Goal: Task Accomplishment & Management: Manage account settings

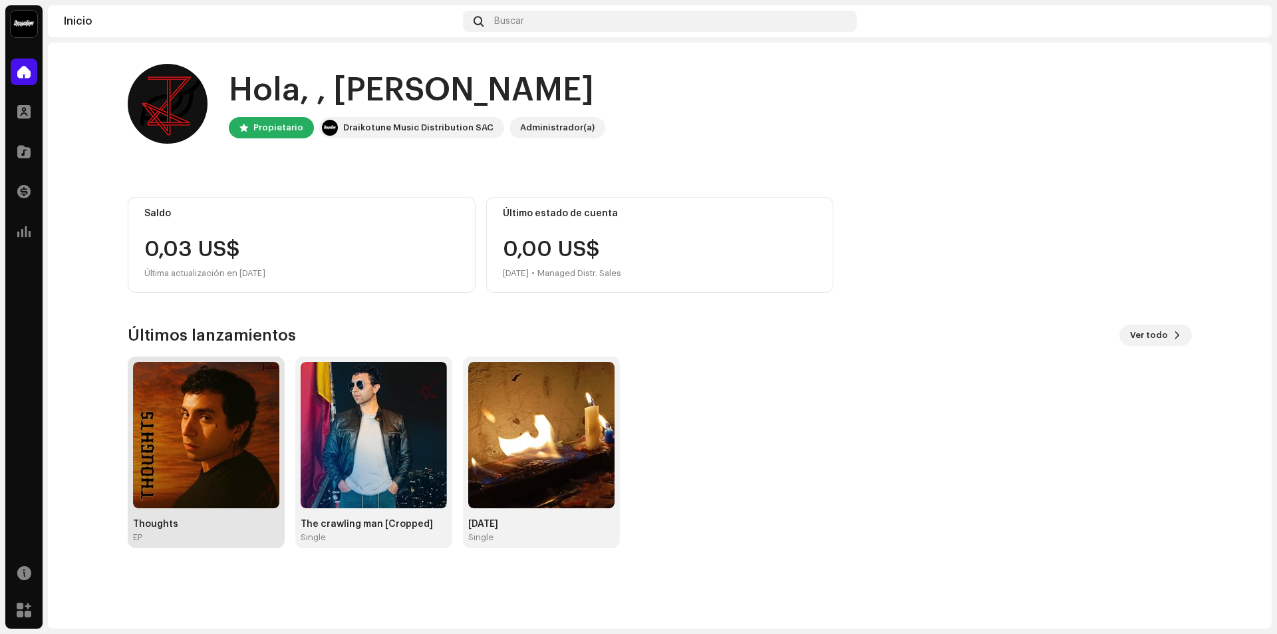
click at [183, 433] on img at bounding box center [206, 435] width 146 height 146
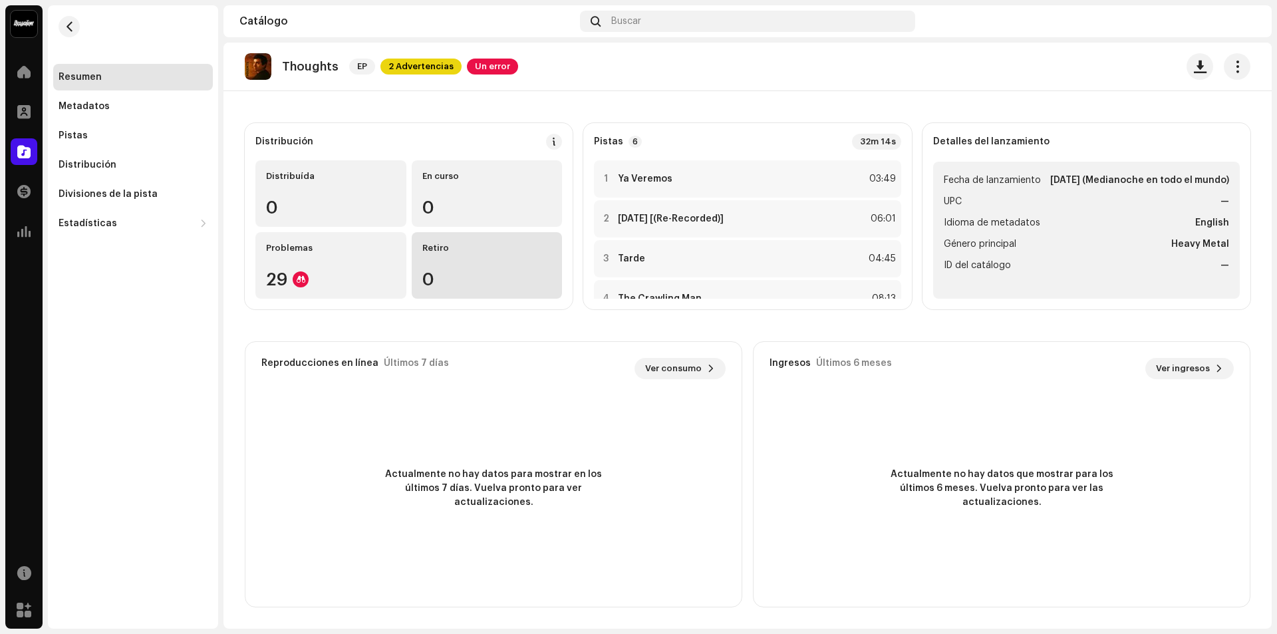
scroll to position [13, 0]
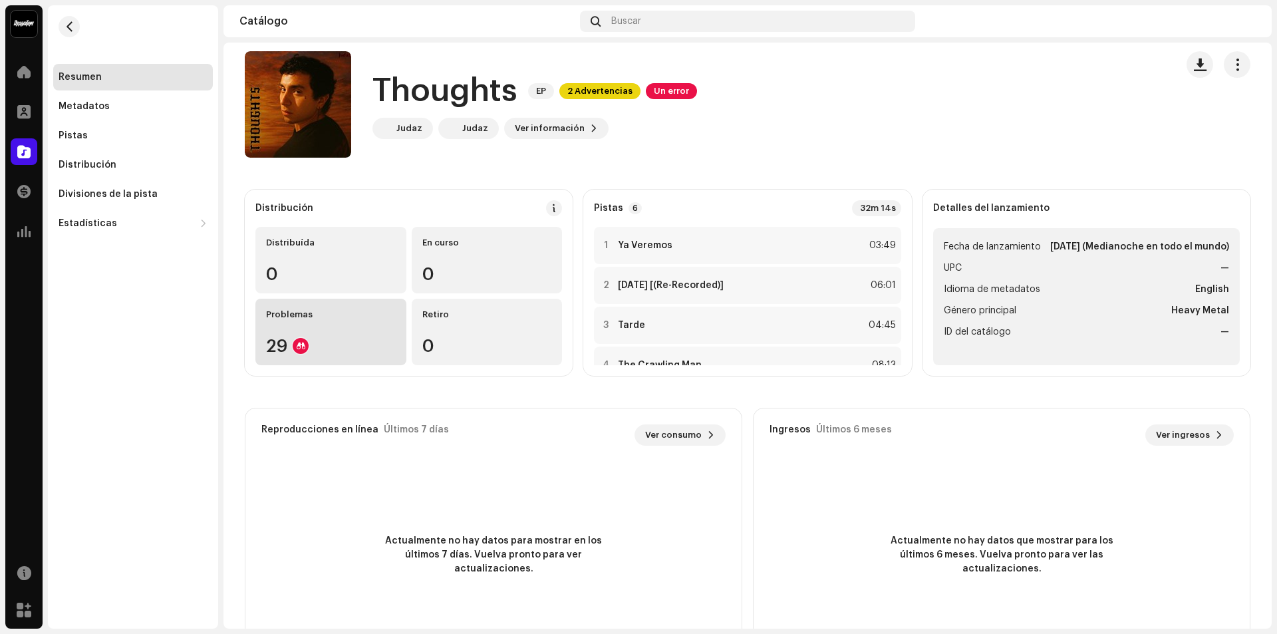
click at [332, 336] on div "Problemas 29" at bounding box center [330, 332] width 151 height 66
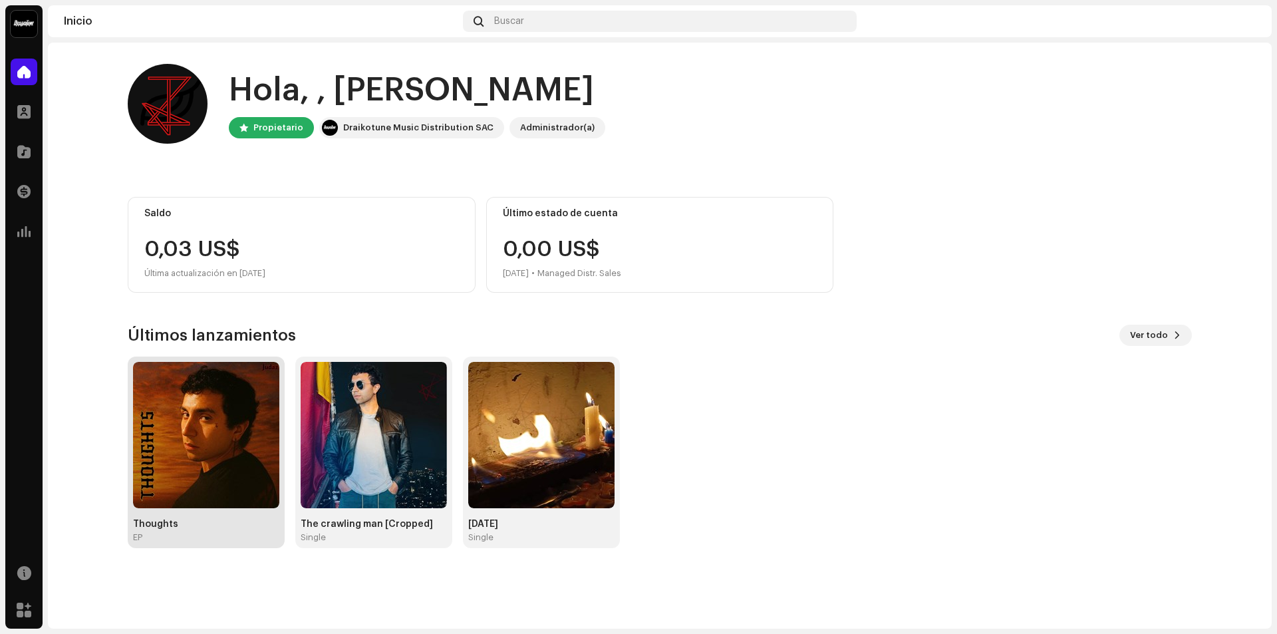
click at [237, 438] on img at bounding box center [206, 435] width 146 height 146
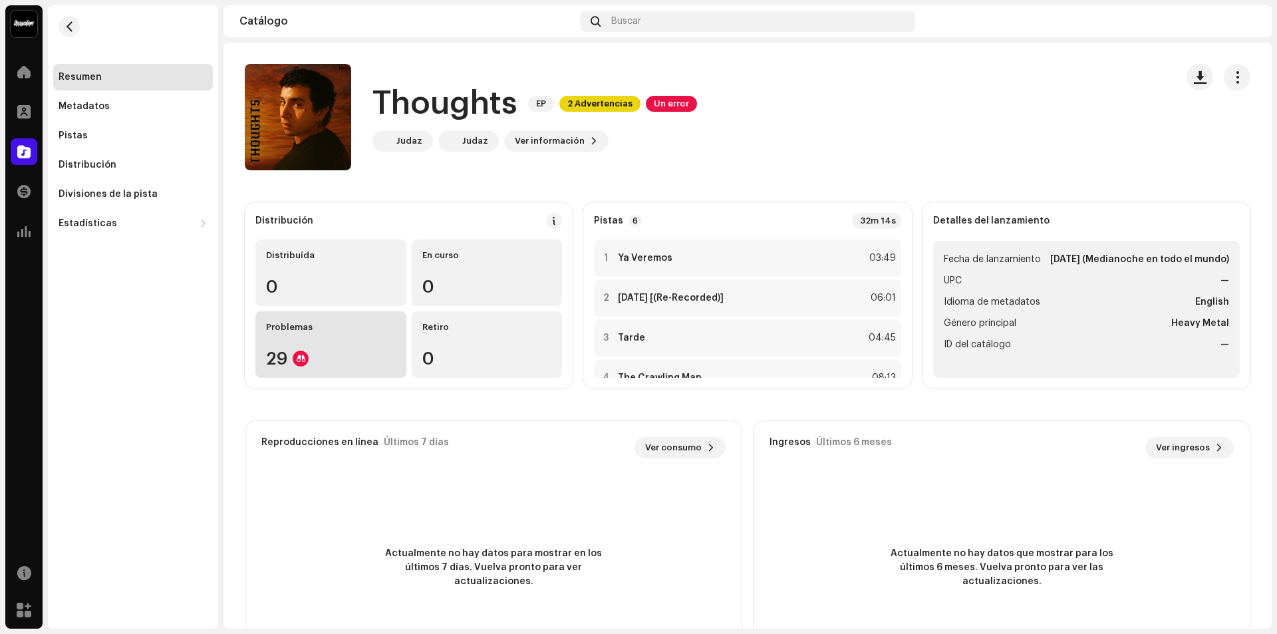
click at [319, 354] on div "29" at bounding box center [331, 358] width 130 height 17
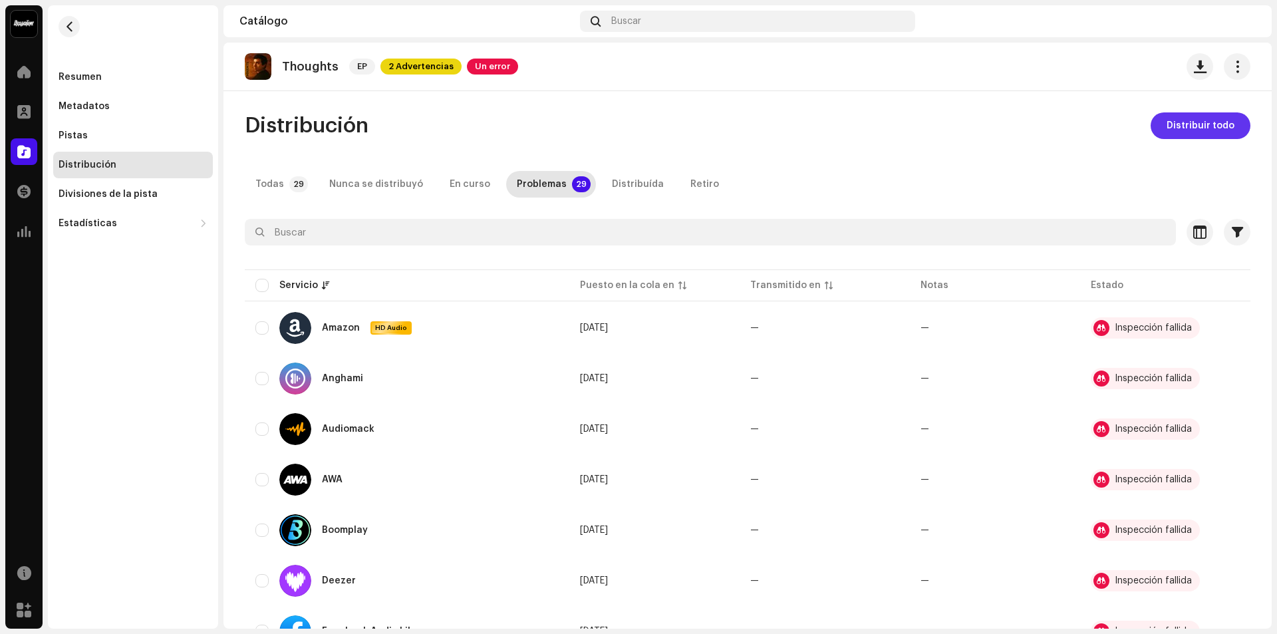
click at [1177, 128] on span "Distribuir todo" at bounding box center [1200, 125] width 68 height 27
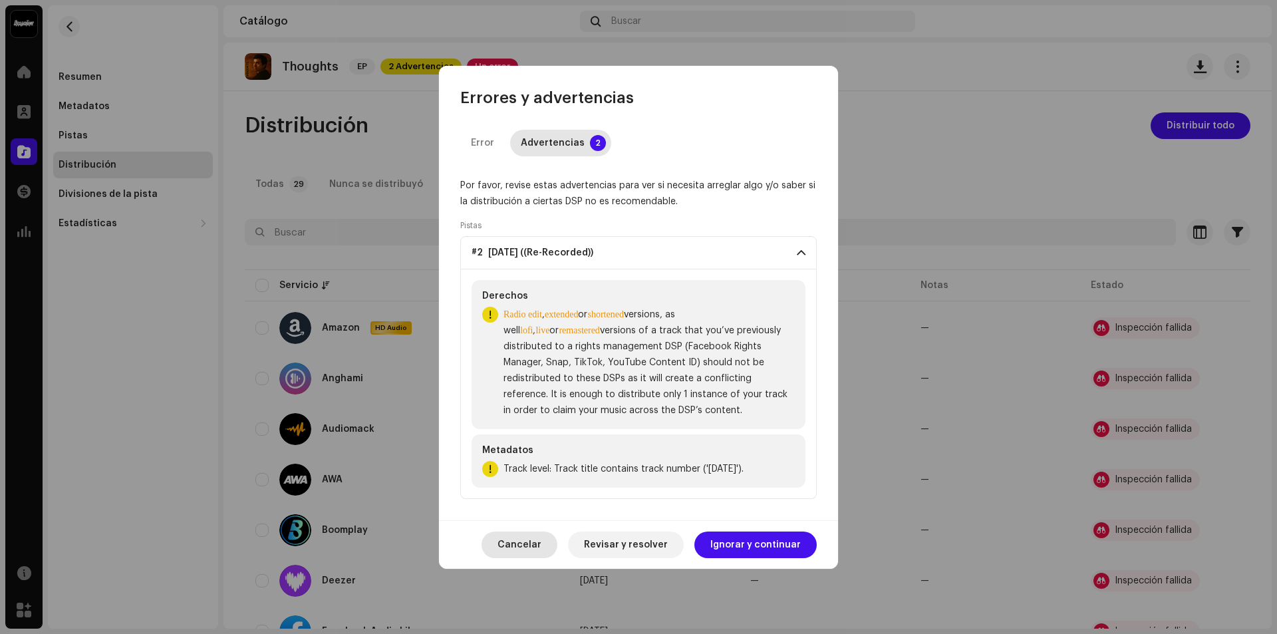
click at [510, 541] on span "Cancelar" at bounding box center [519, 544] width 44 height 27
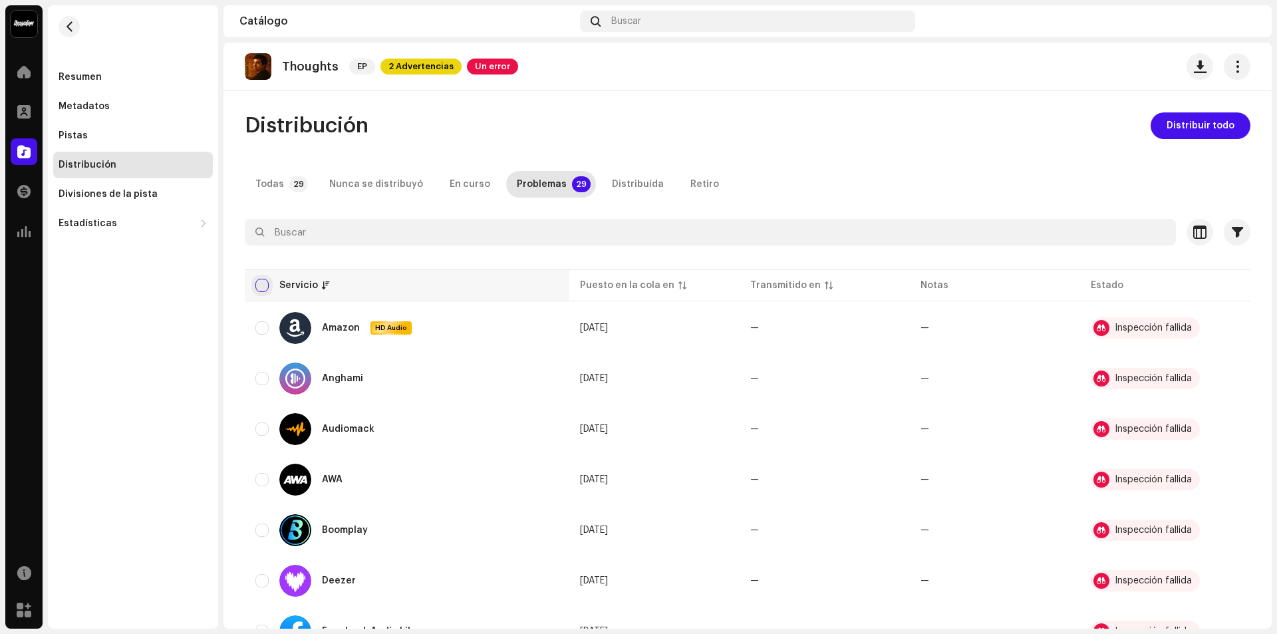
click at [260, 285] on input "checkbox" at bounding box center [261, 285] width 13 height 13
checkbox input "true"
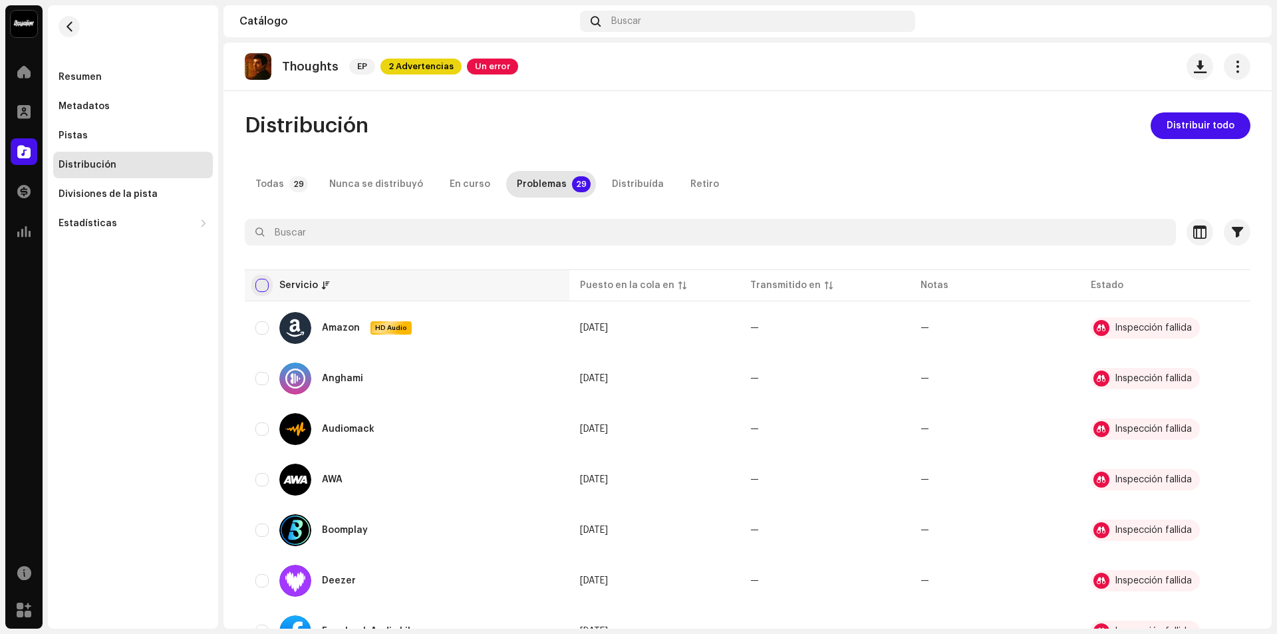
checkbox input "true"
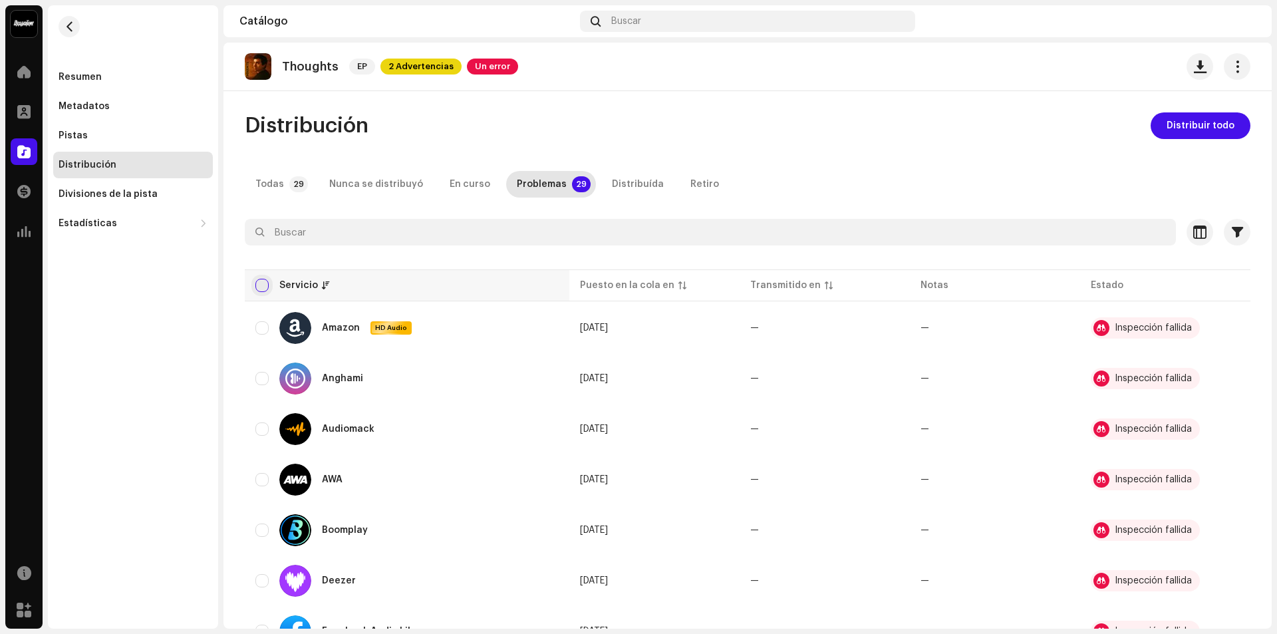
checkbox input "true"
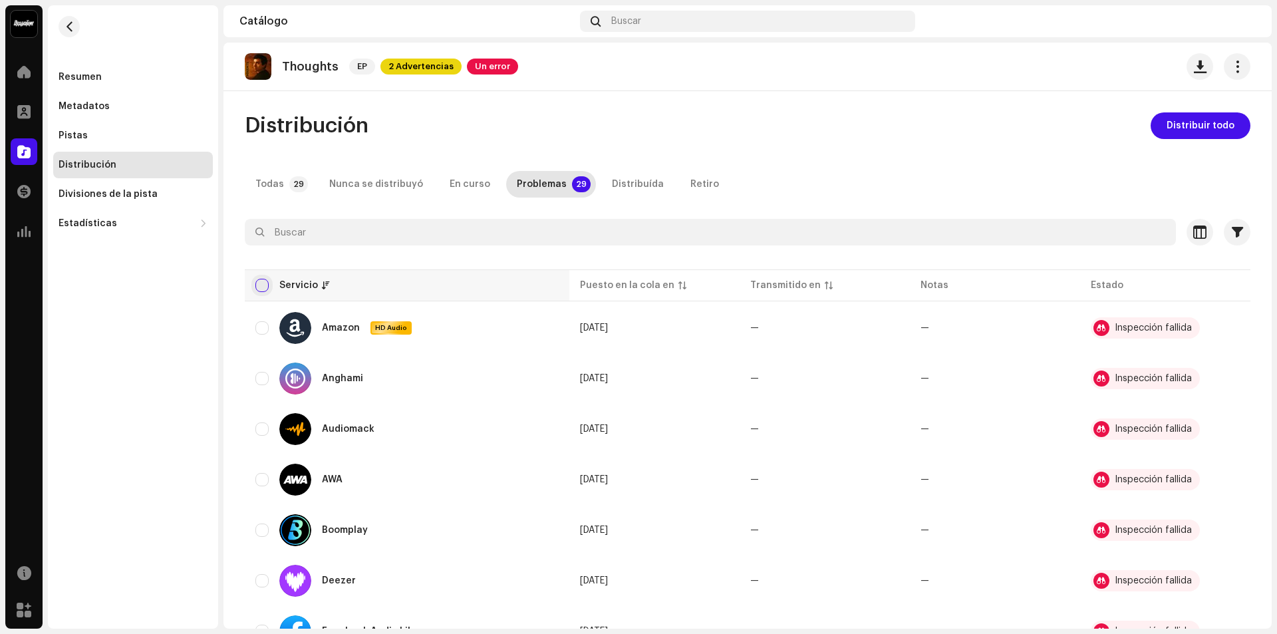
checkbox input "true"
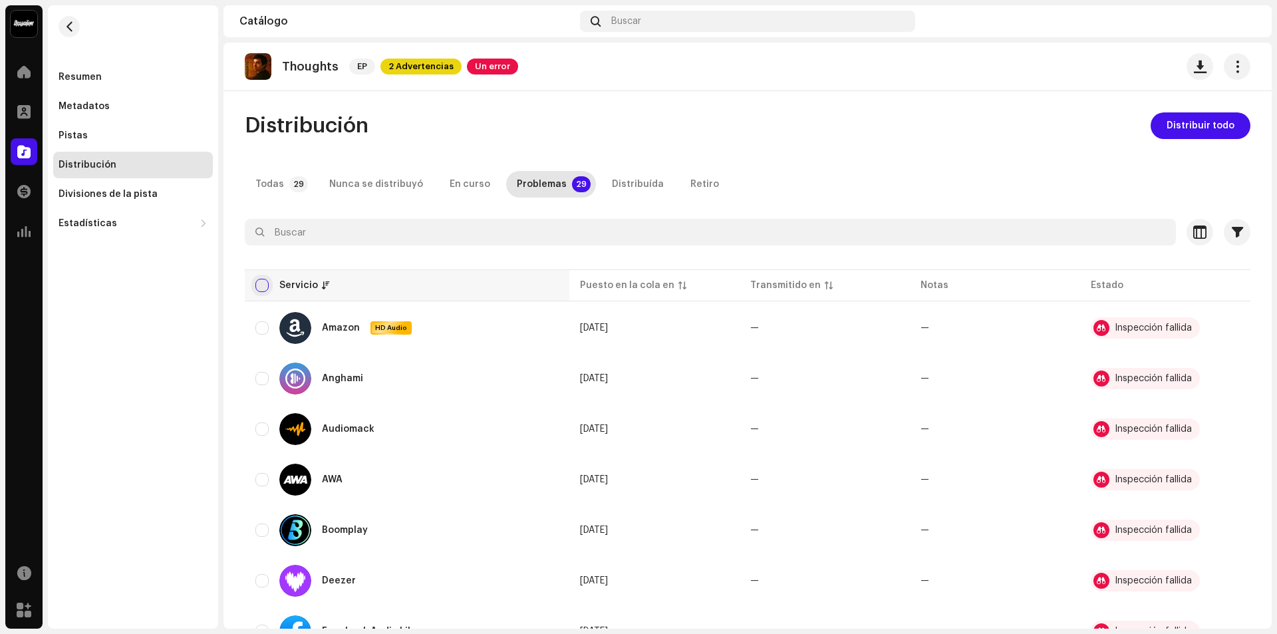
checkbox input "true"
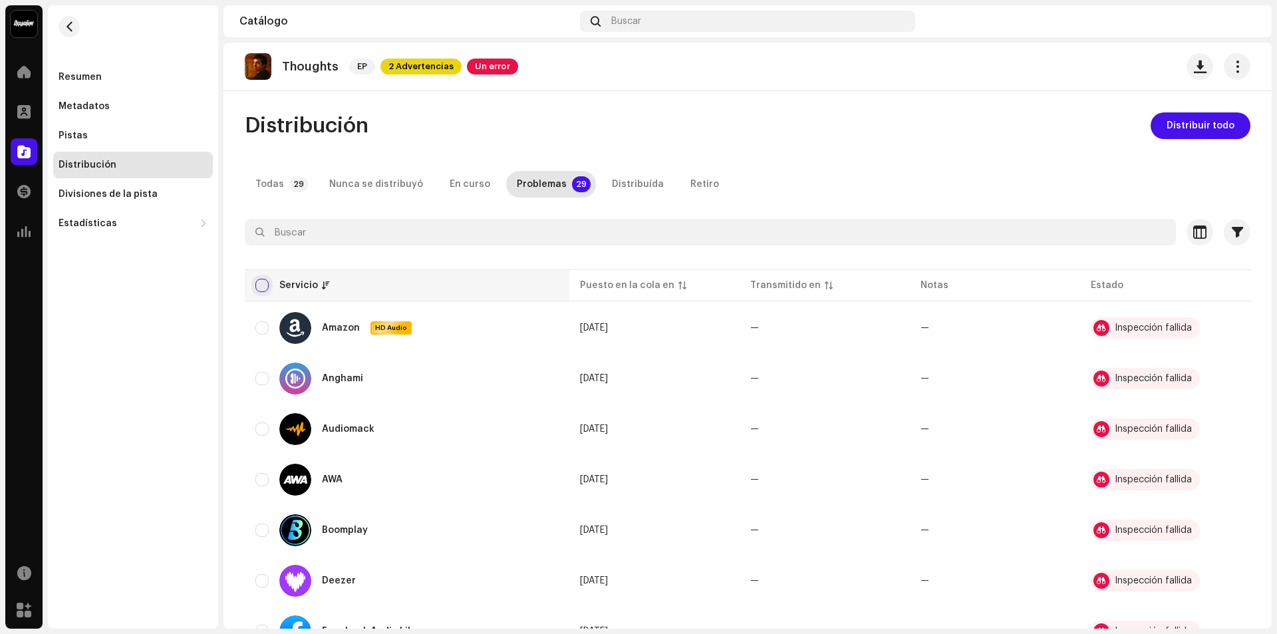
checkbox input "true"
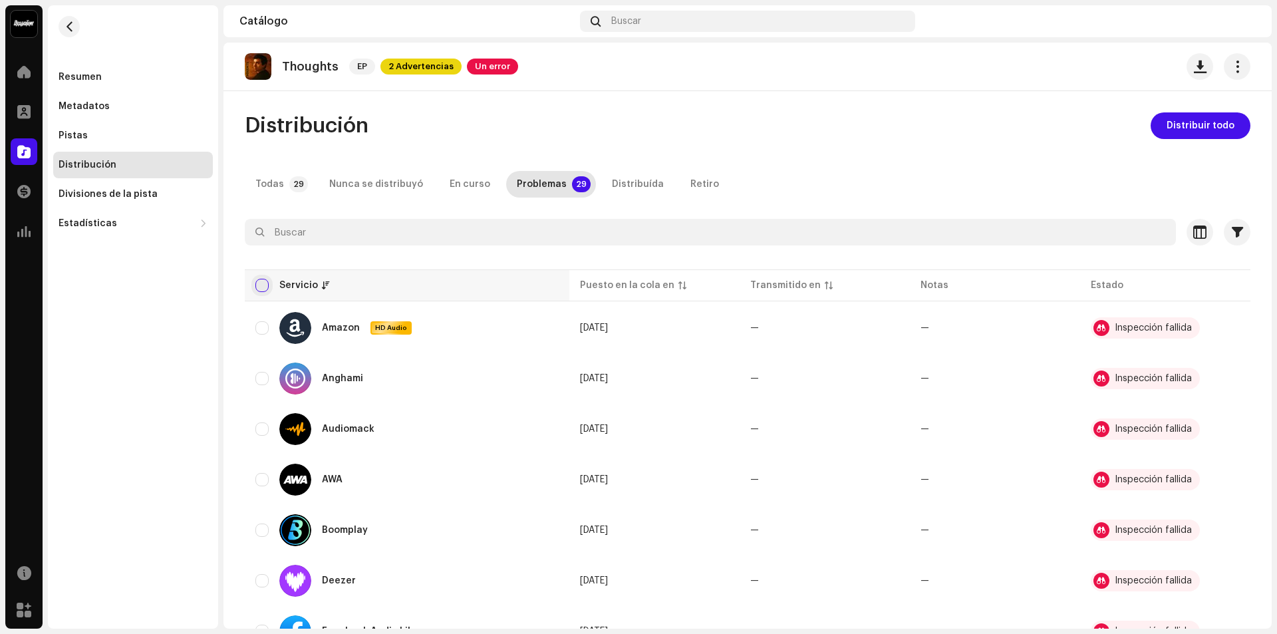
checkbox input "true"
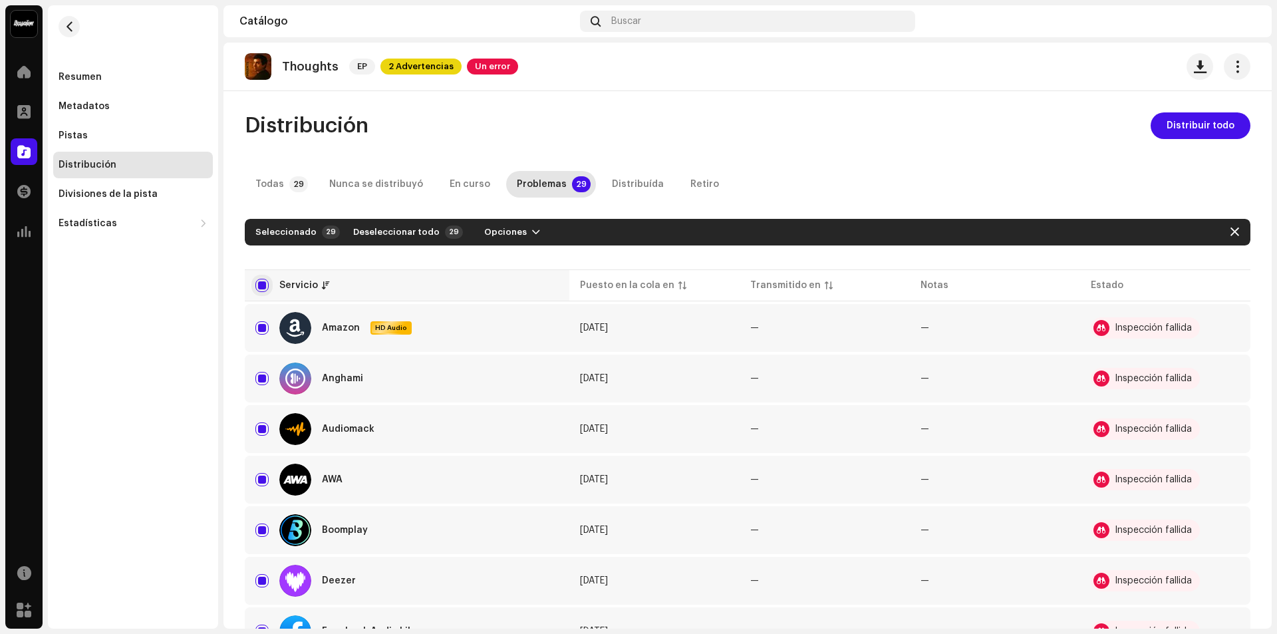
click at [267, 283] on input "checkbox" at bounding box center [261, 285] width 13 height 13
checkbox input "false"
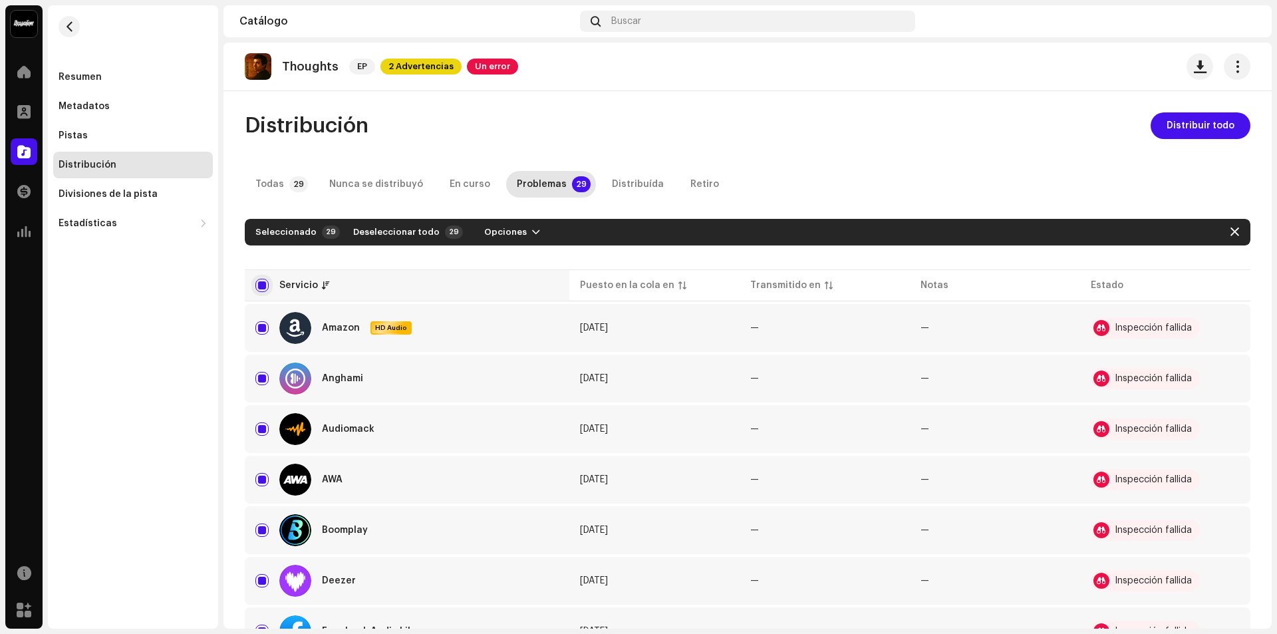
checkbox input "false"
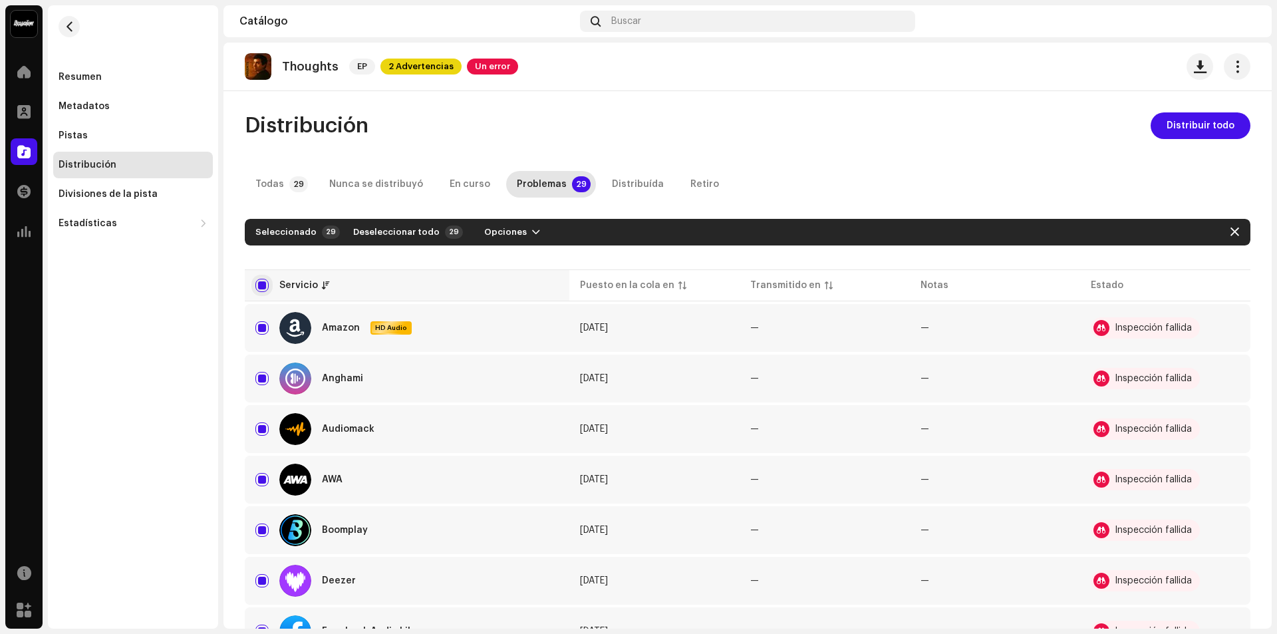
checkbox input "false"
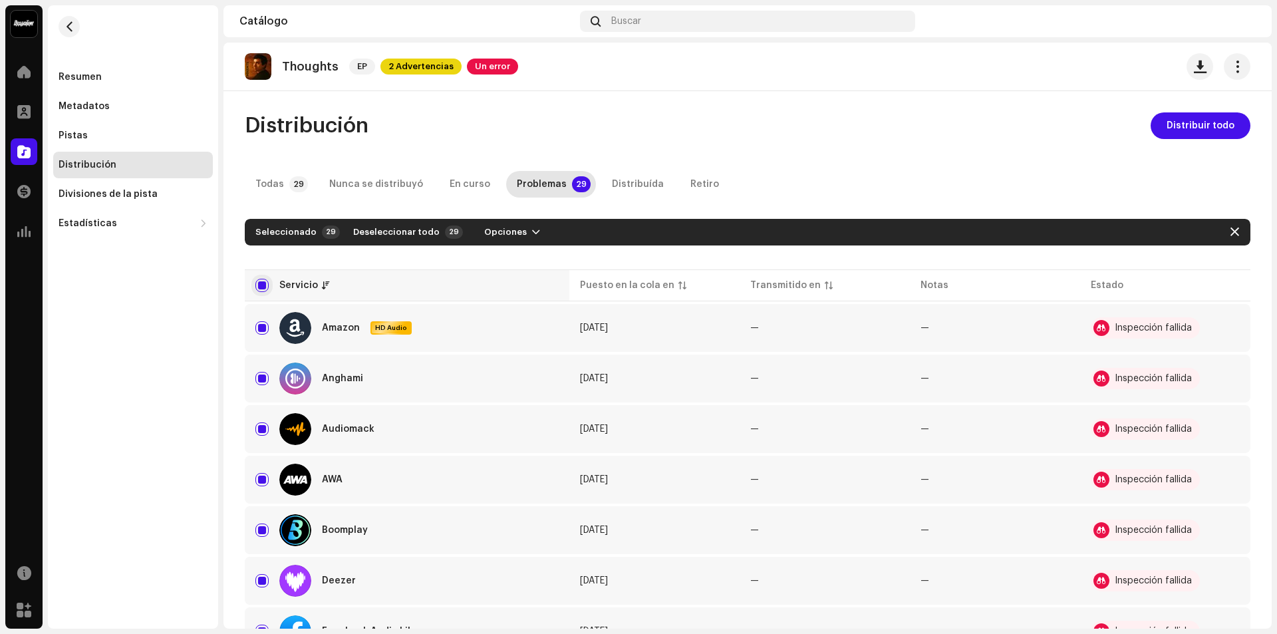
checkbox input "false"
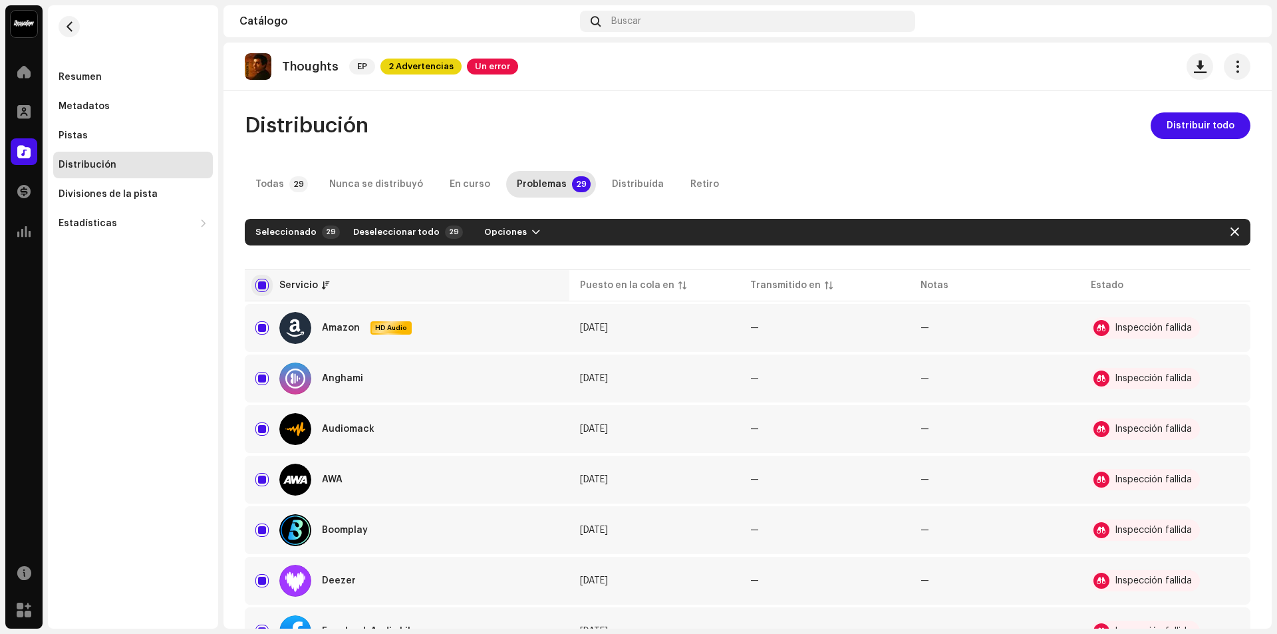
checkbox input "false"
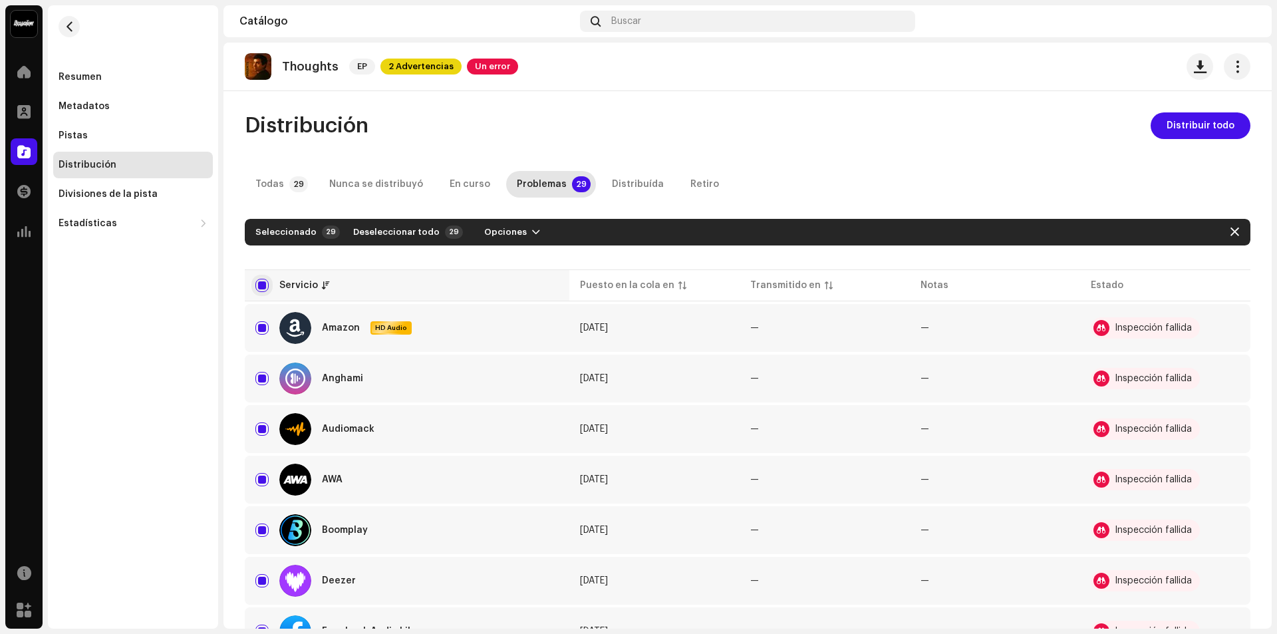
checkbox input "false"
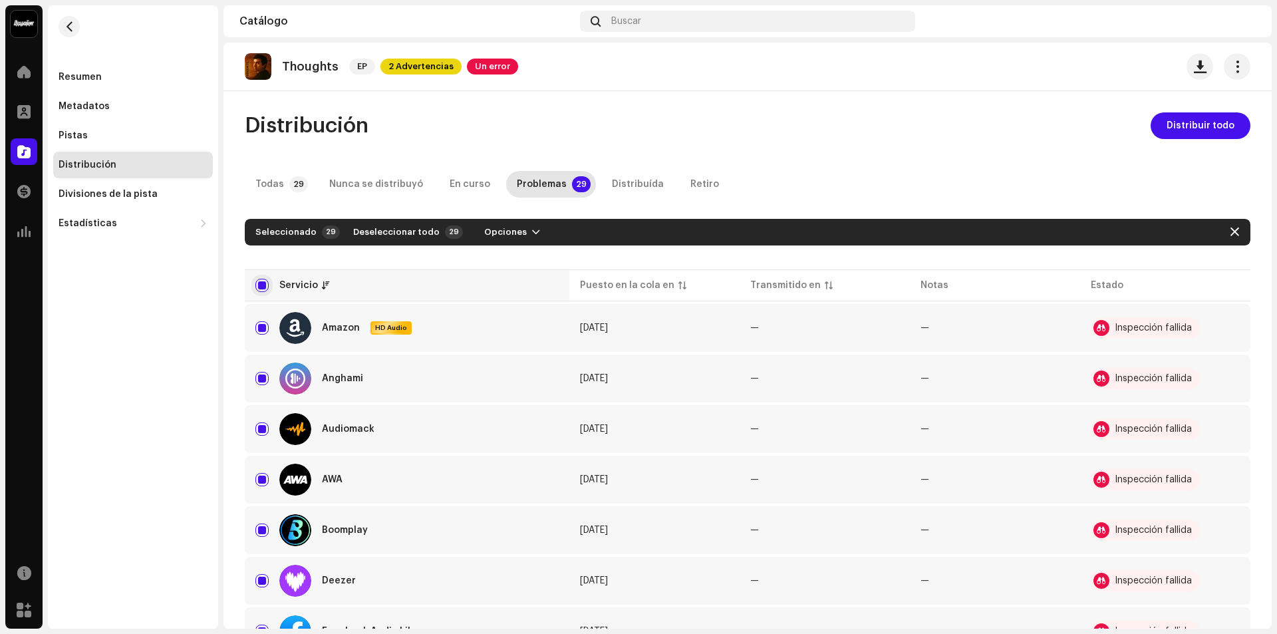
checkbox input "false"
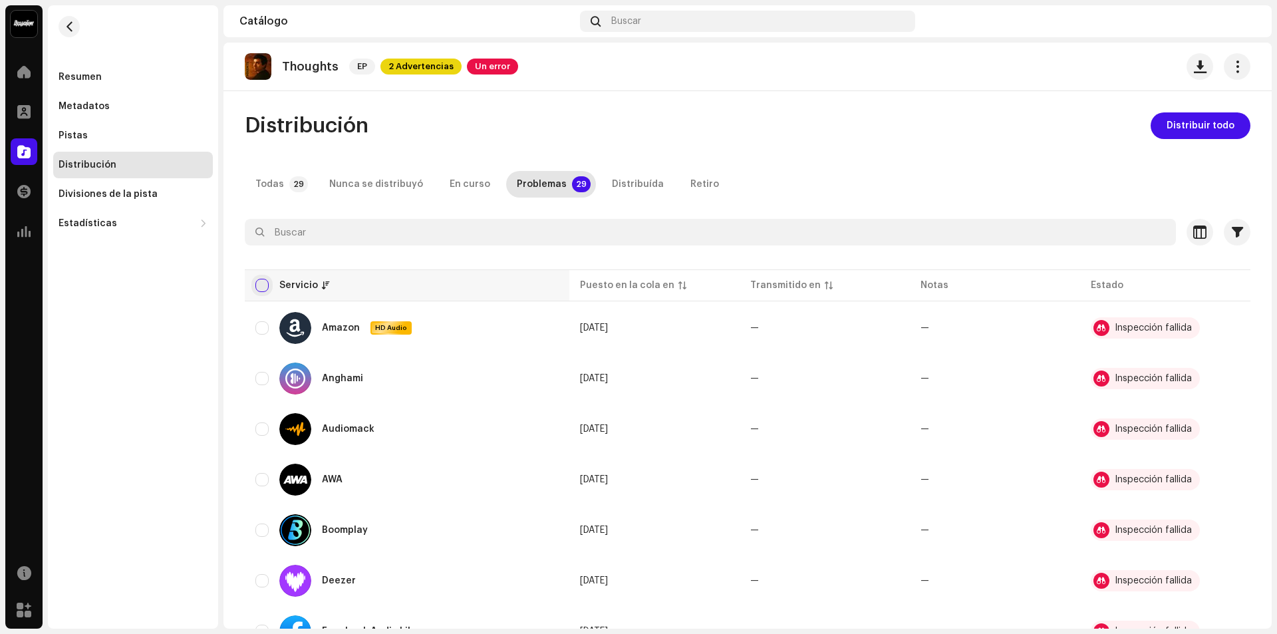
click at [263, 283] on input "checkbox" at bounding box center [261, 285] width 13 height 13
checkbox input "true"
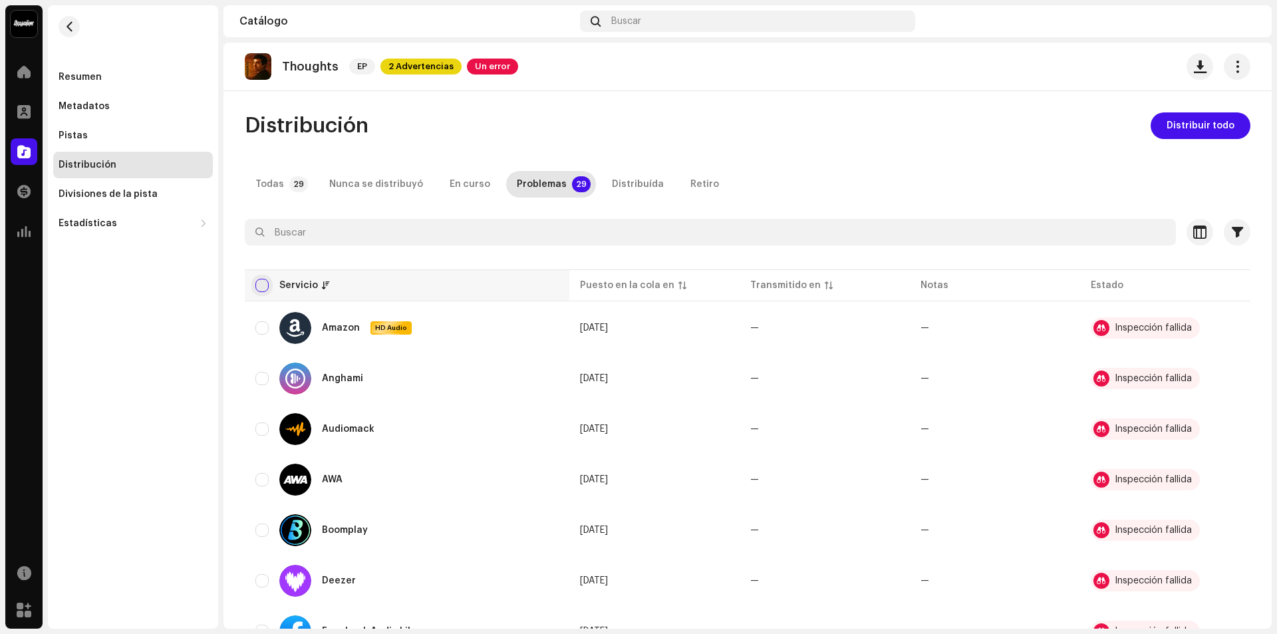
checkbox input "true"
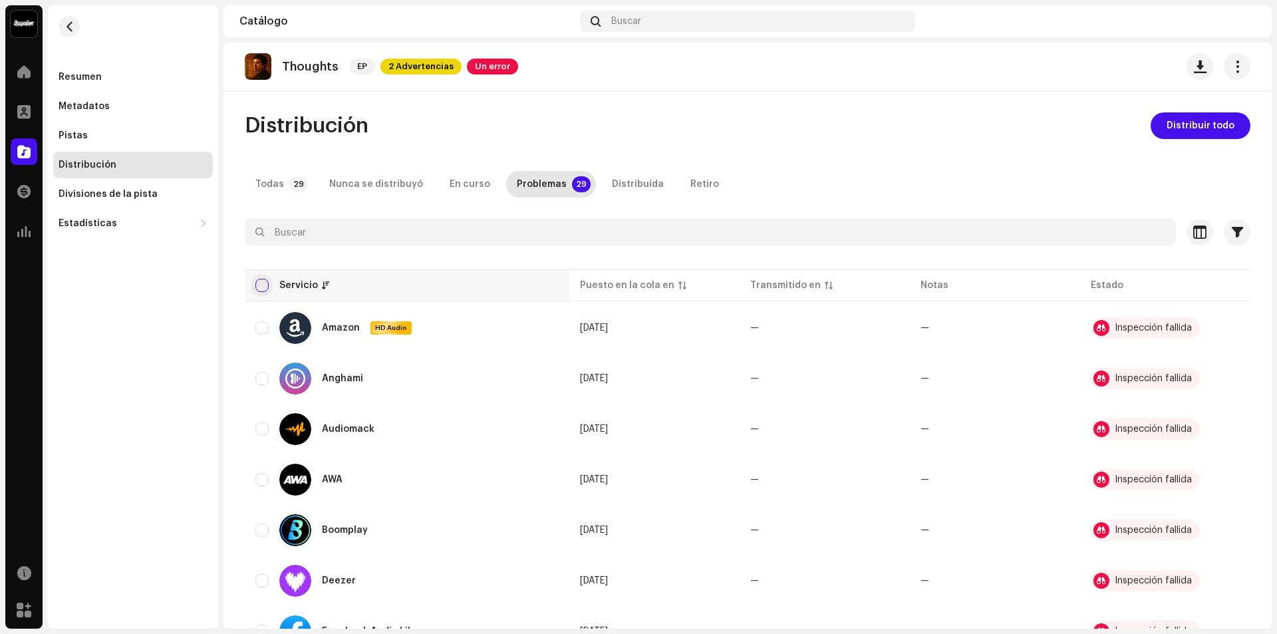
checkbox input "true"
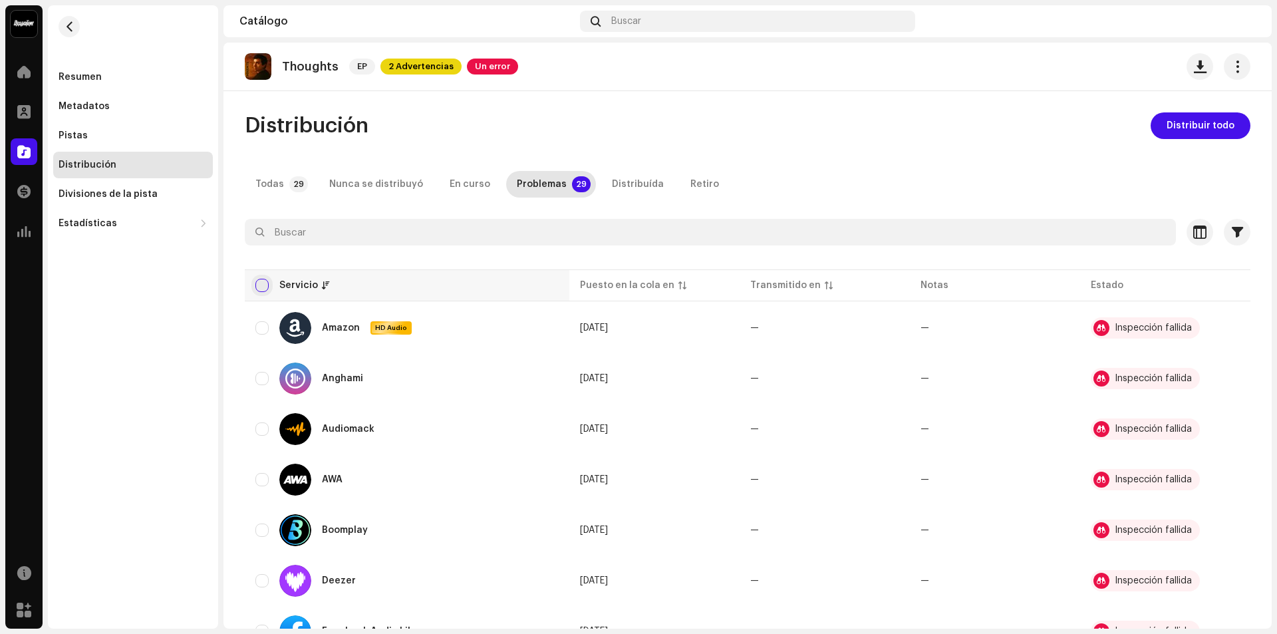
checkbox input "true"
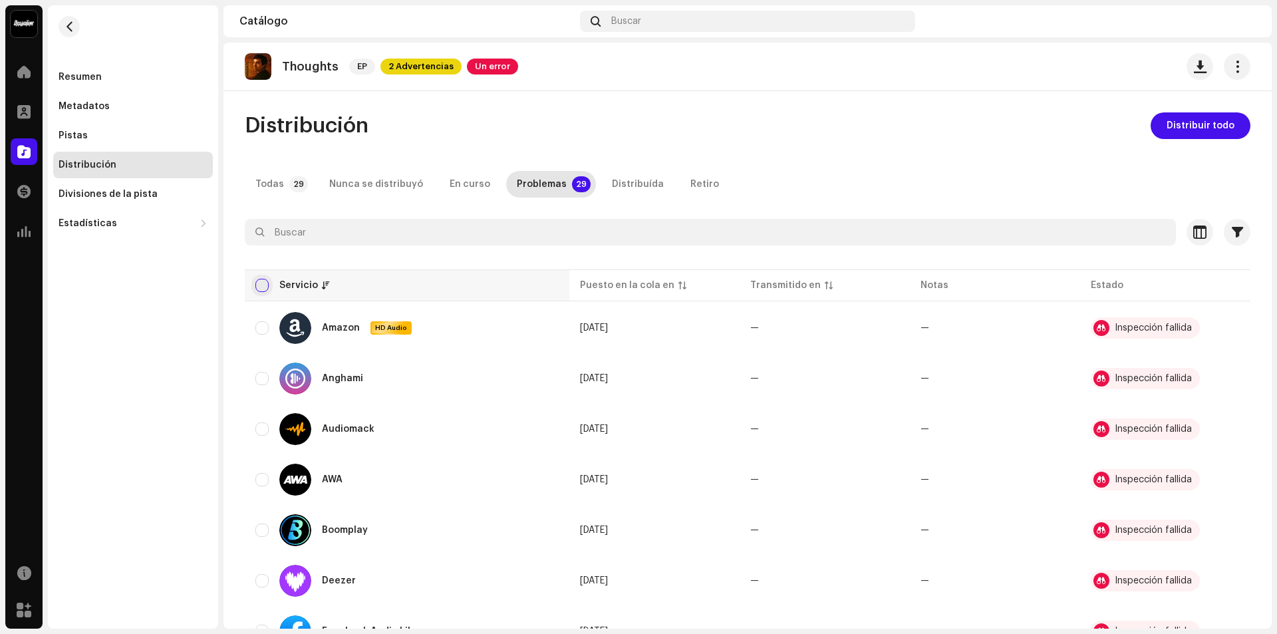
checkbox input "true"
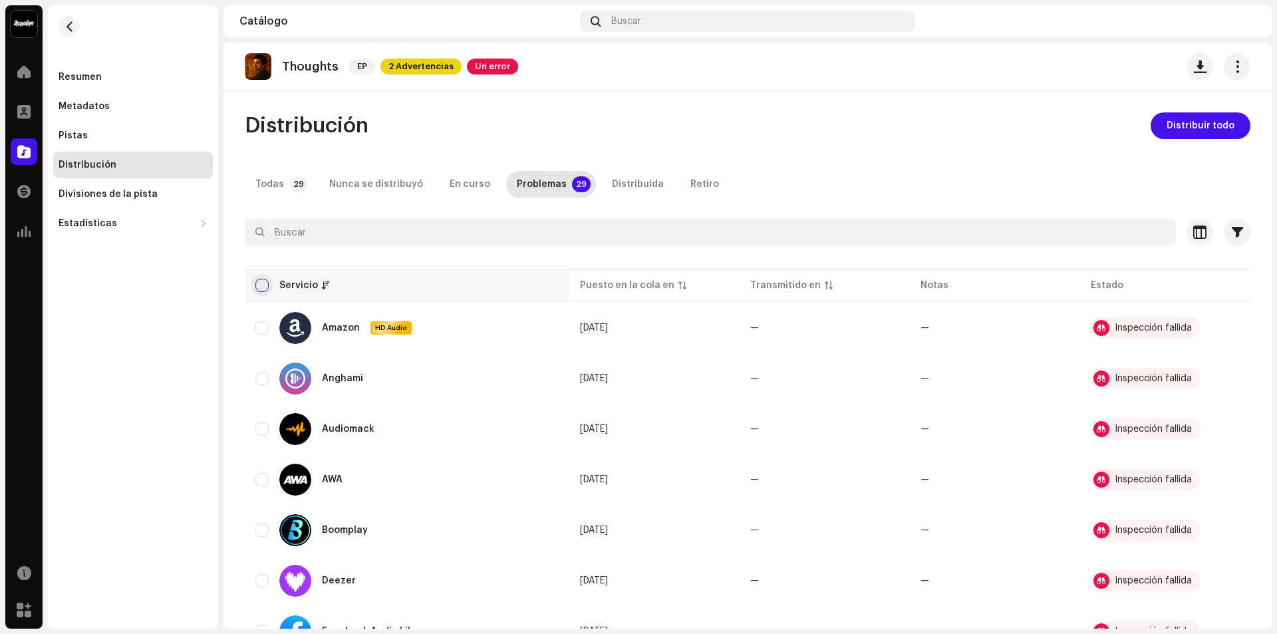
checkbox input "true"
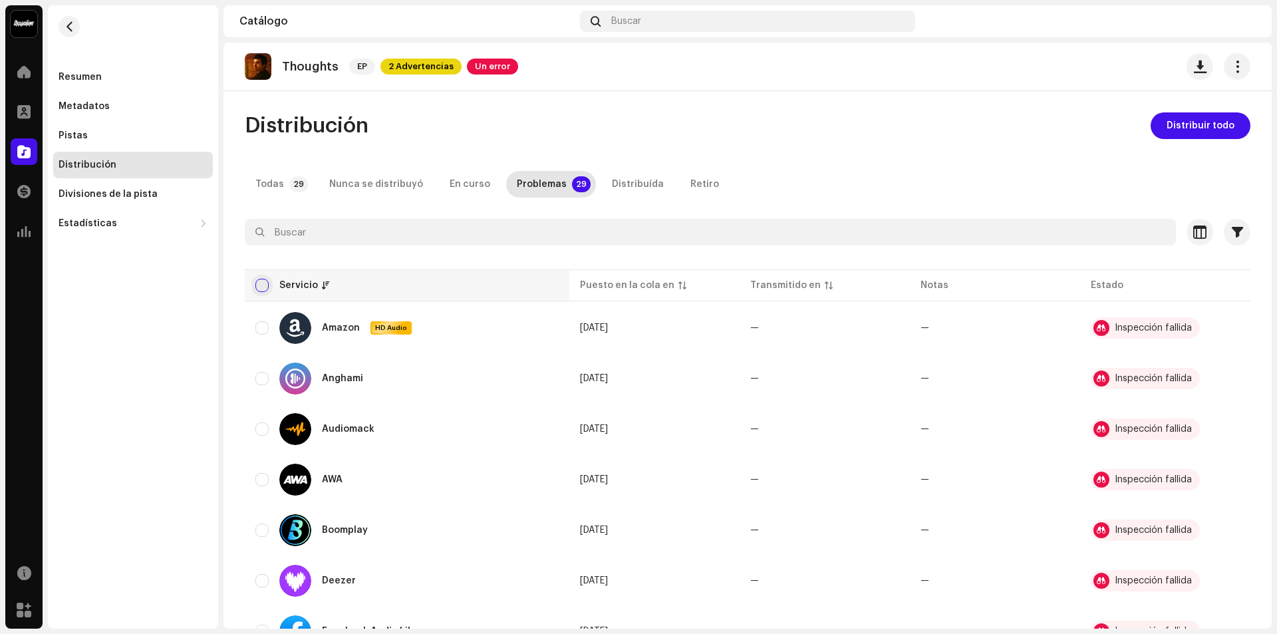
checkbox input "true"
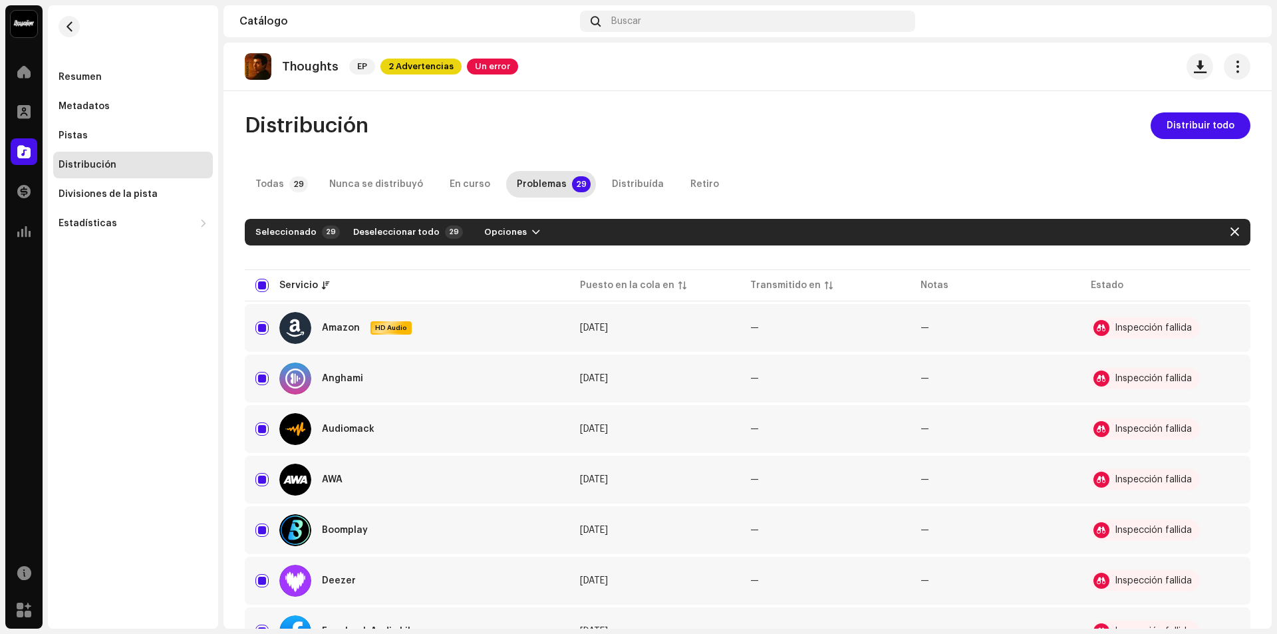
click at [1175, 131] on span "Distribuir todo" at bounding box center [1200, 125] width 68 height 27
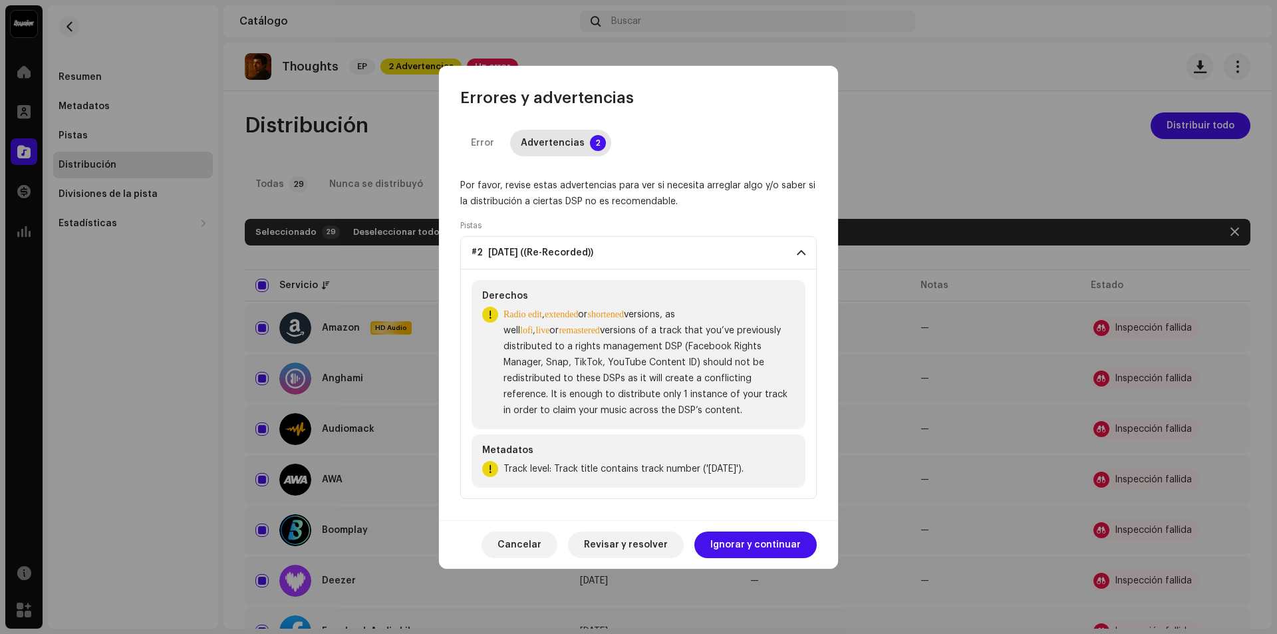
click at [574, 257] on span "#2 [DATE] ((Re-Recorded))" at bounding box center [532, 252] width 122 height 11
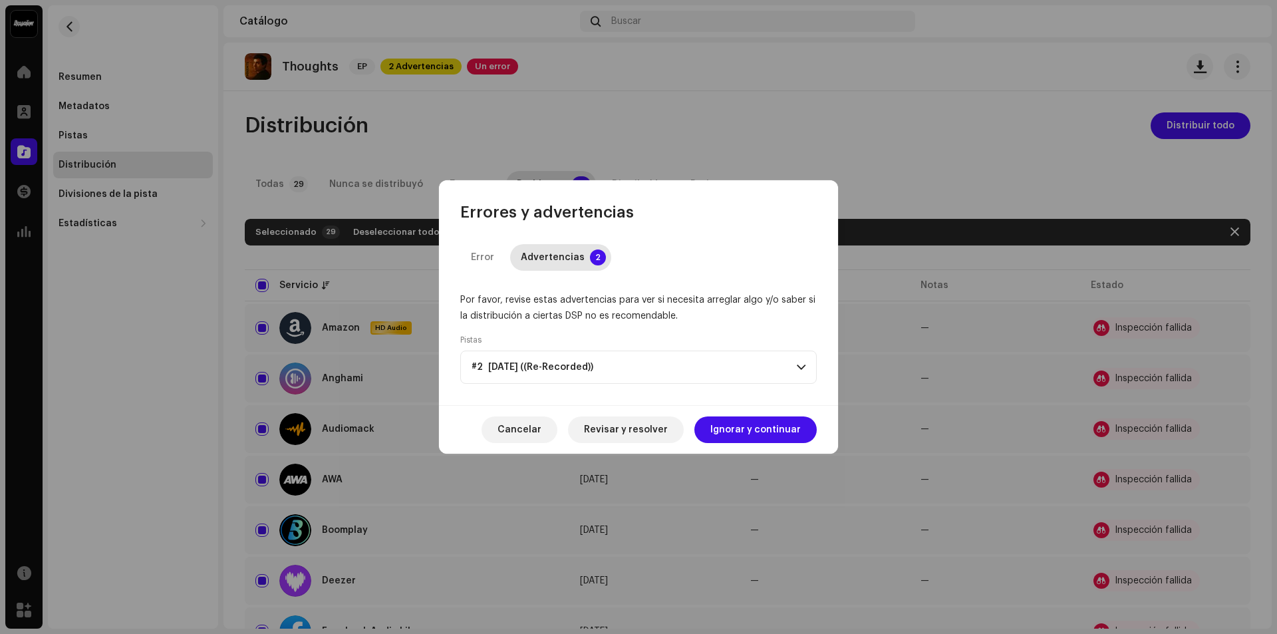
click at [592, 374] on p-accordion-header "#2 [DATE] ((Re-Recorded))" at bounding box center [638, 366] width 356 height 33
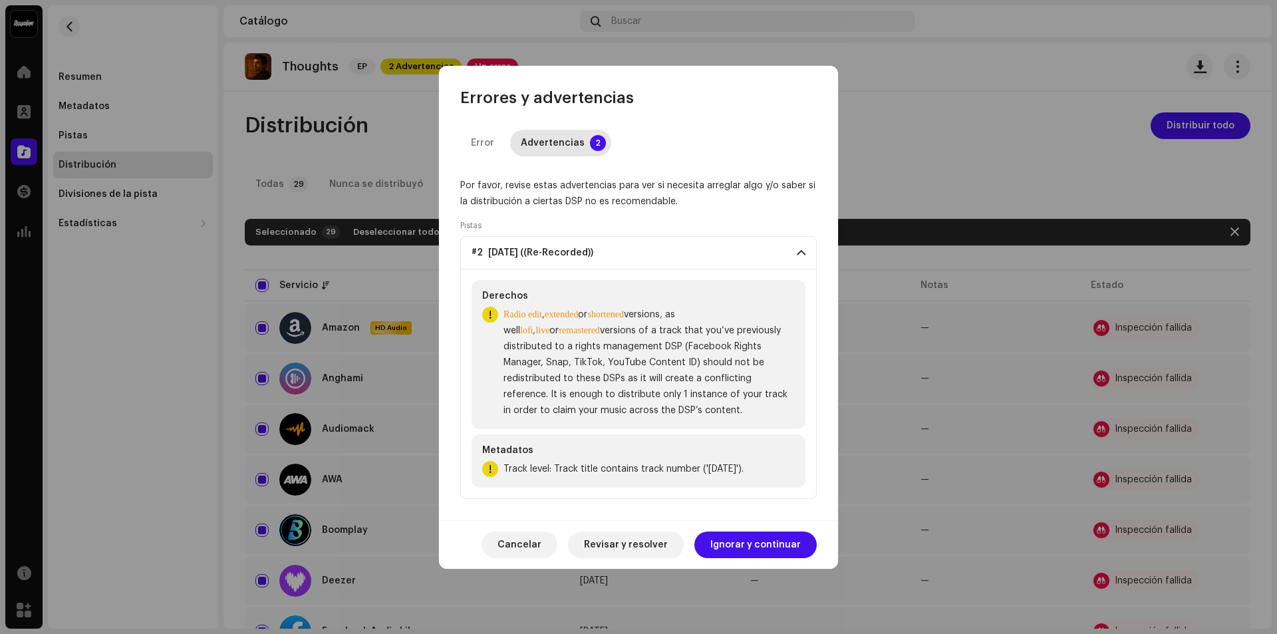
click at [802, 248] on span at bounding box center [801, 252] width 9 height 11
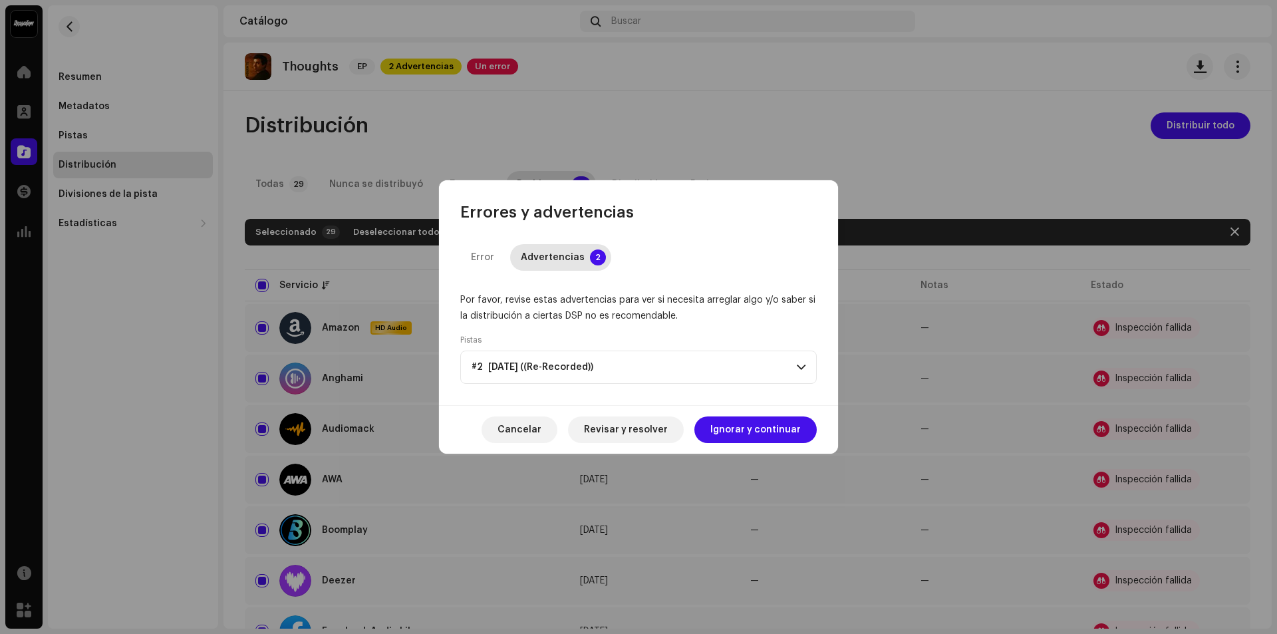
click at [785, 366] on p-accordion-header "#2 [DATE] ((Re-Recorded))" at bounding box center [638, 366] width 356 height 33
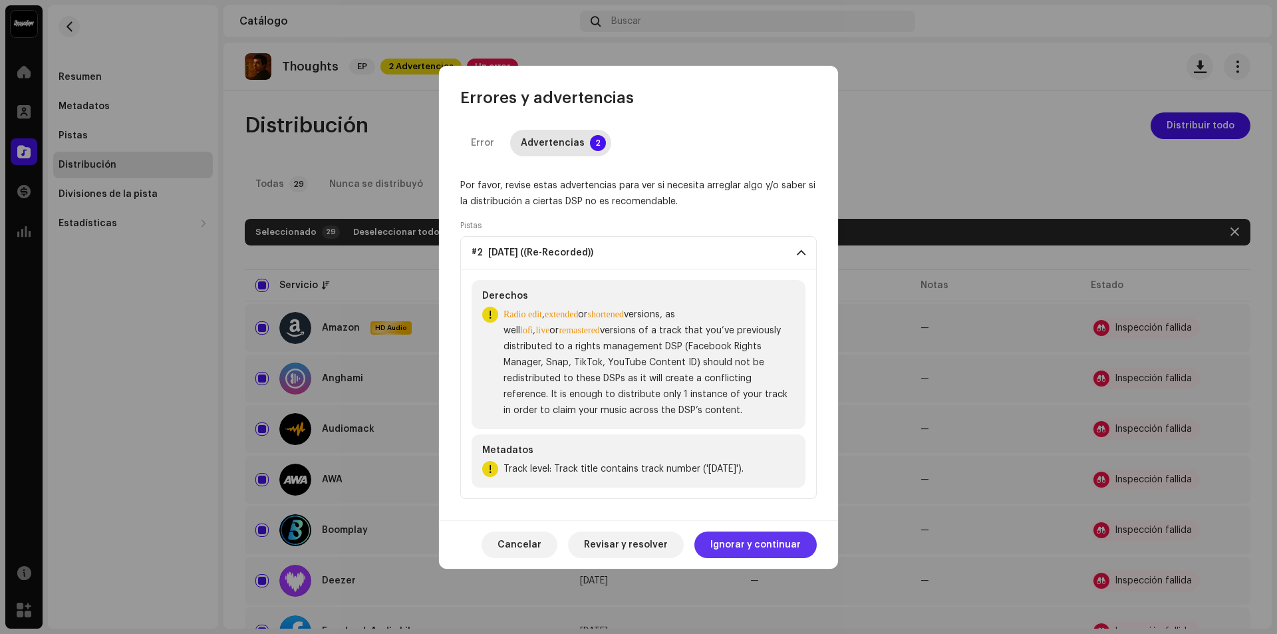
click at [745, 543] on span "Ignorar y continuar" at bounding box center [755, 544] width 90 height 27
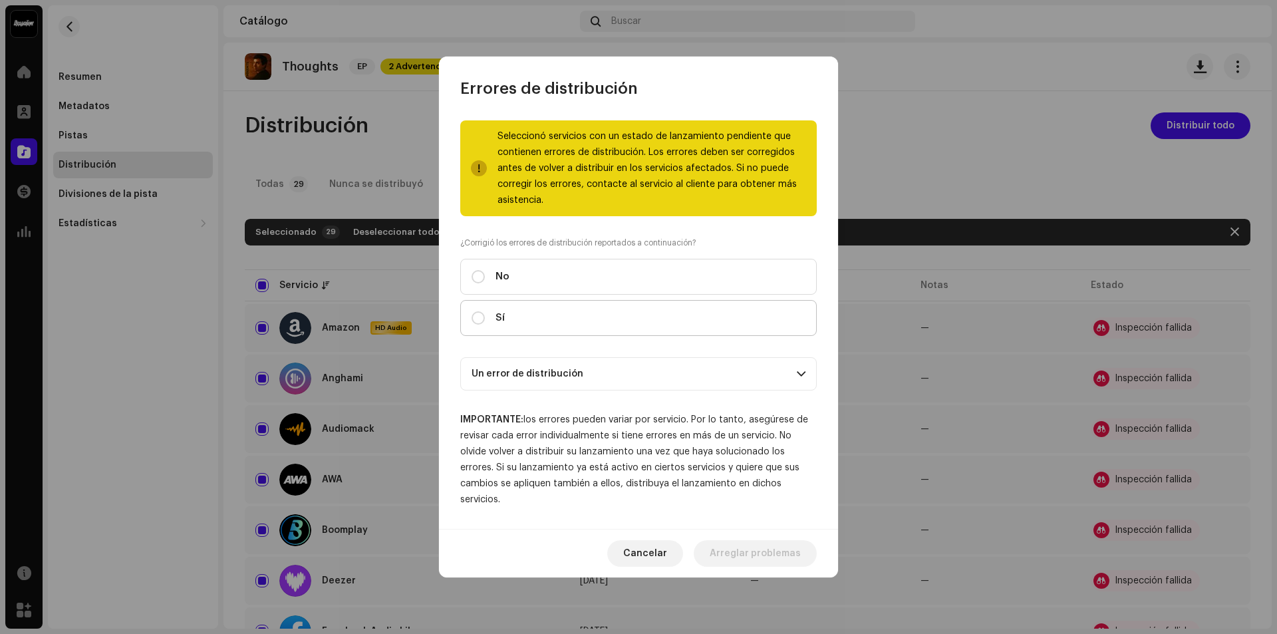
click at [496, 319] on span "Sí" at bounding box center [499, 318] width 9 height 15
click at [485, 319] on input "Sí" at bounding box center [477, 317] width 13 height 13
radio input "true"
click at [671, 374] on p-accordion-header "Un error de distribución" at bounding box center [638, 373] width 356 height 33
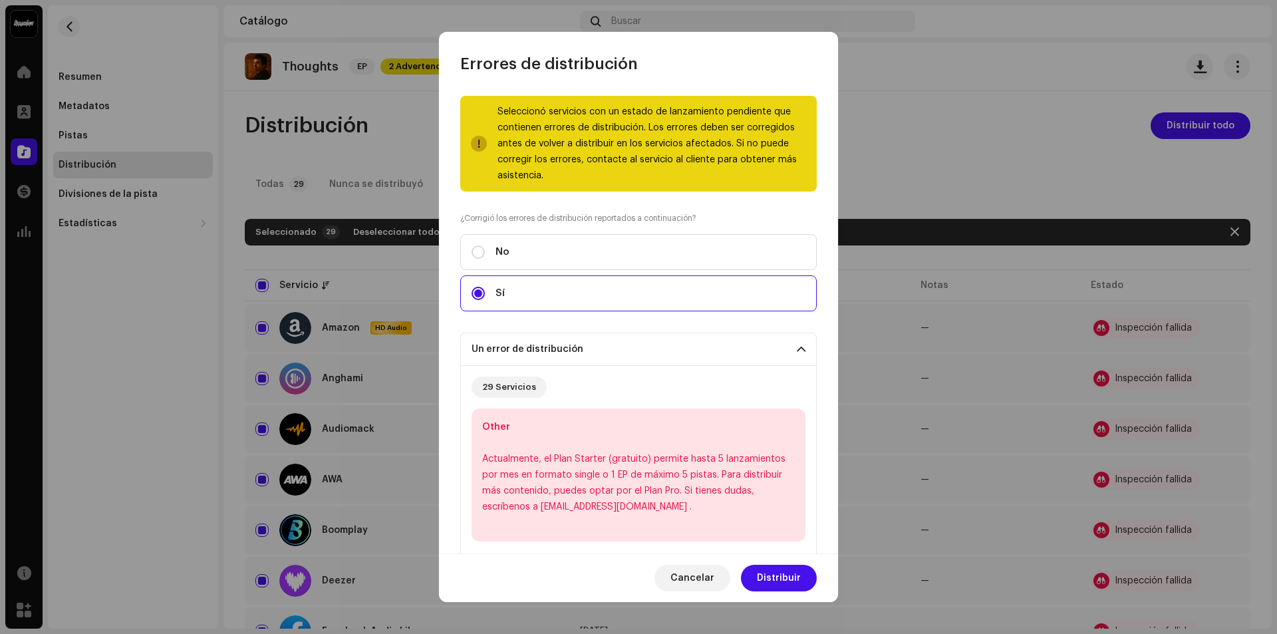
scroll to position [133, 0]
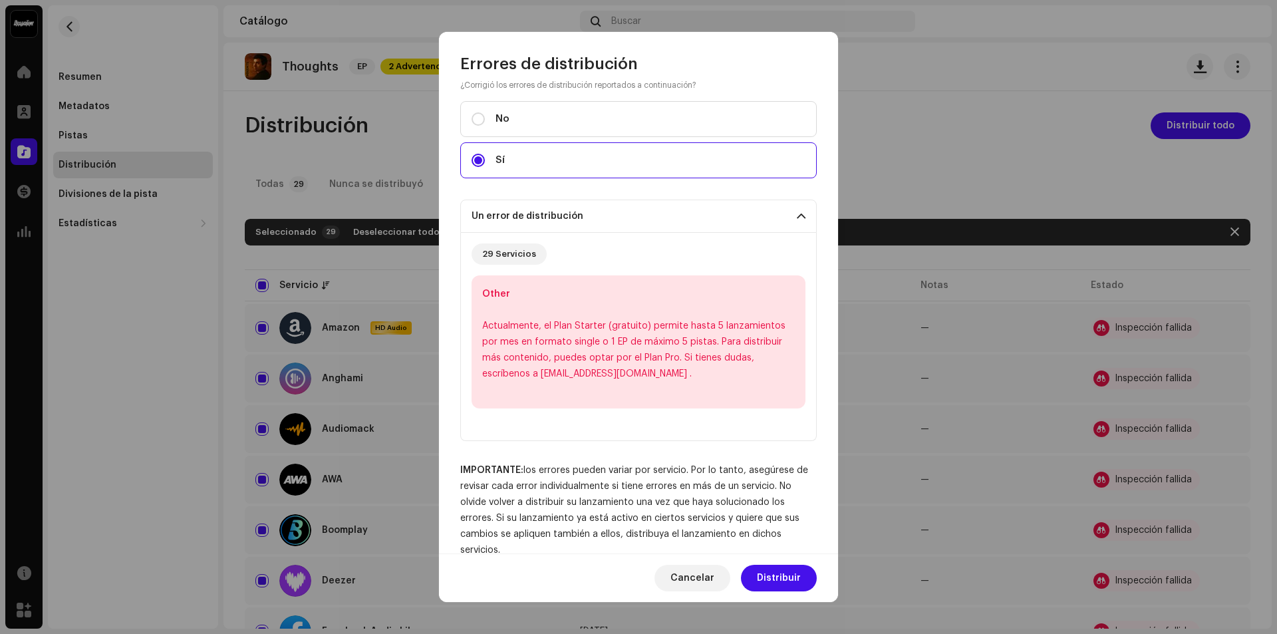
click at [707, 211] on p-accordion-header "Un error de distribución" at bounding box center [638, 215] width 356 height 33
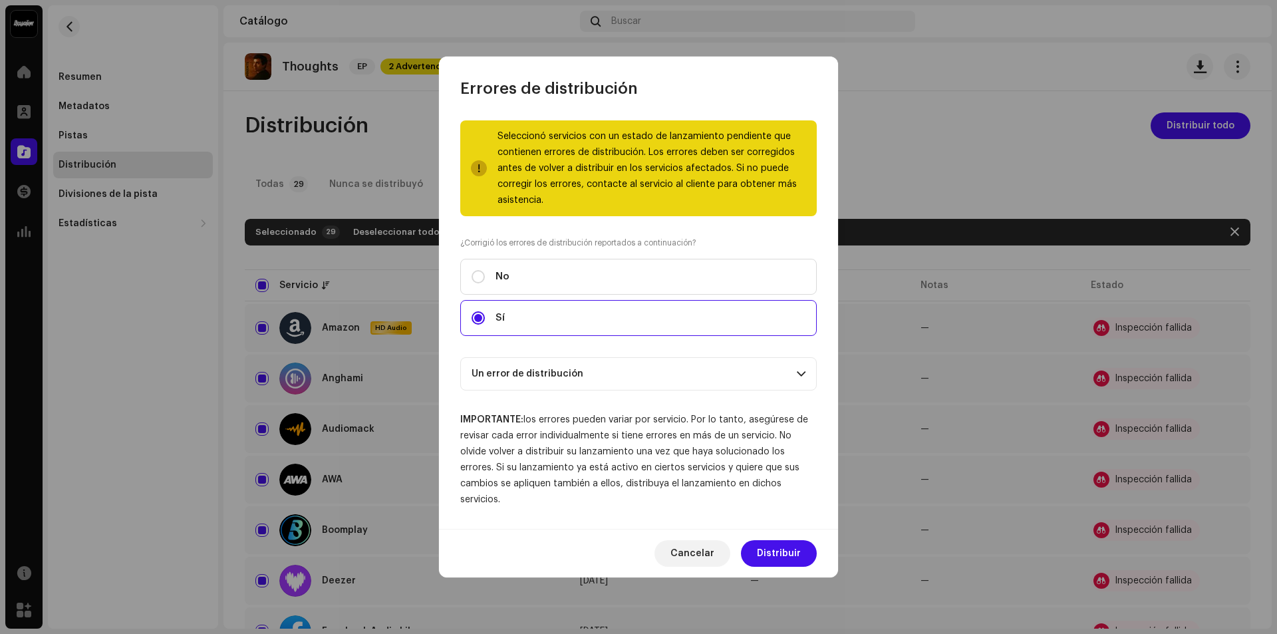
scroll to position [0, 0]
click at [775, 548] on span "Distribuir" at bounding box center [779, 553] width 44 height 27
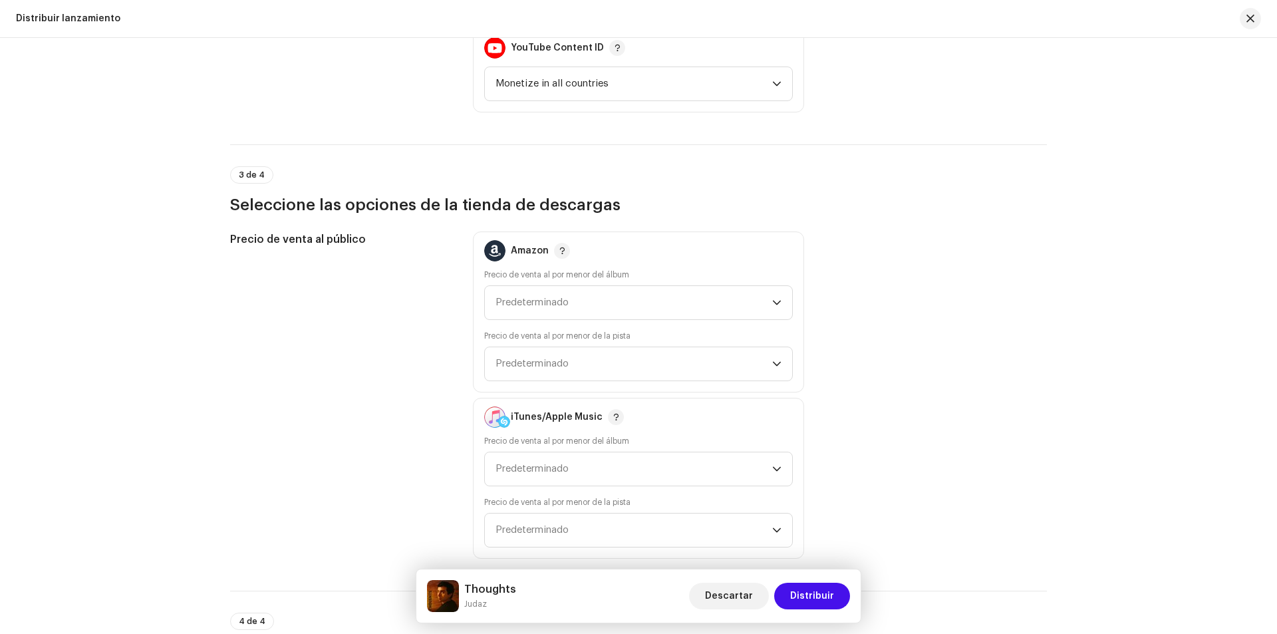
scroll to position [2194, 0]
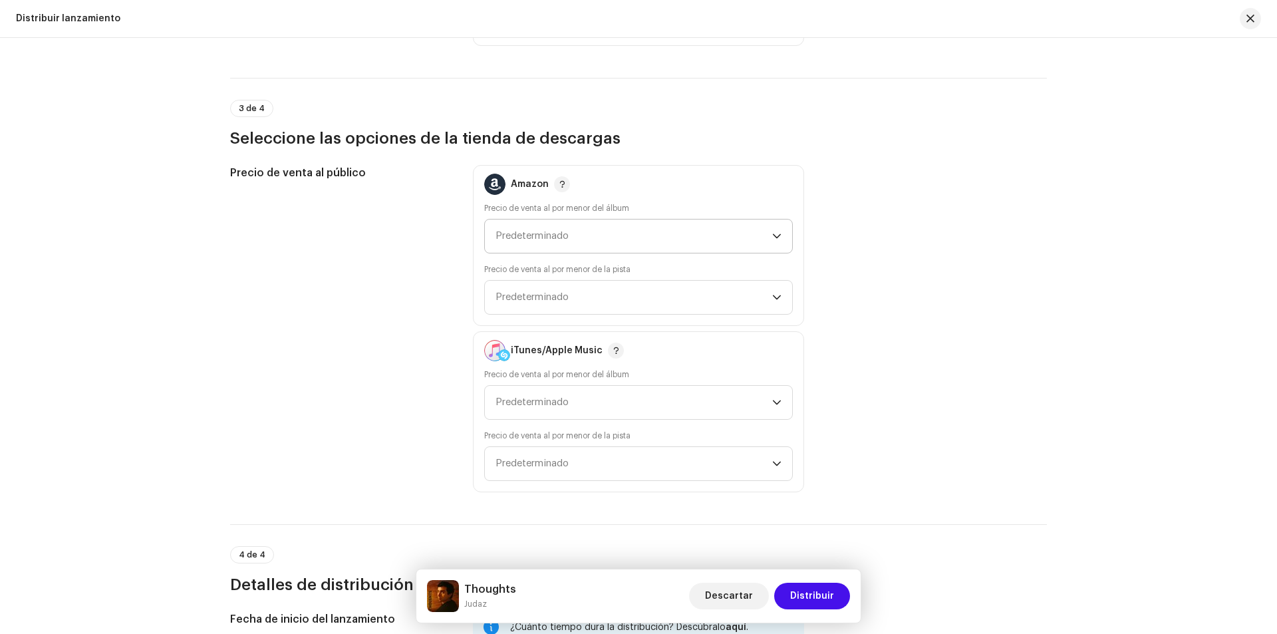
click at [735, 243] on span "Predeterminado" at bounding box center [633, 235] width 277 height 33
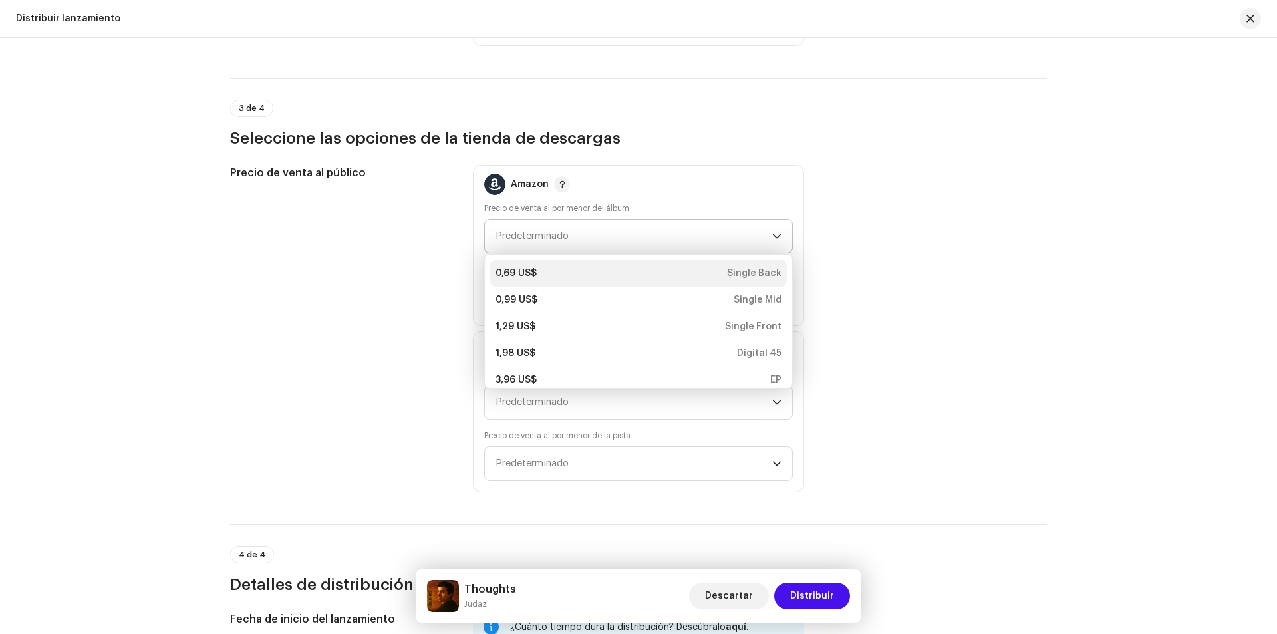
click at [704, 265] on li "0,69 US$ Single Back" at bounding box center [638, 273] width 297 height 27
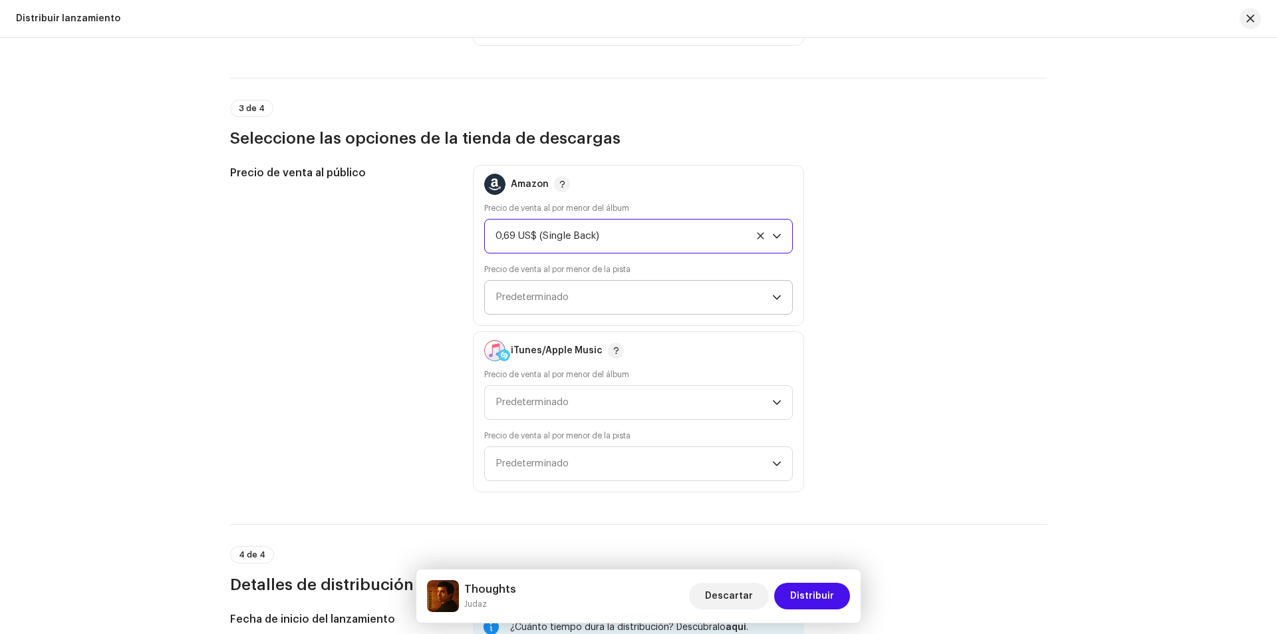
click at [630, 297] on span "Predeterminado" at bounding box center [633, 297] width 277 height 33
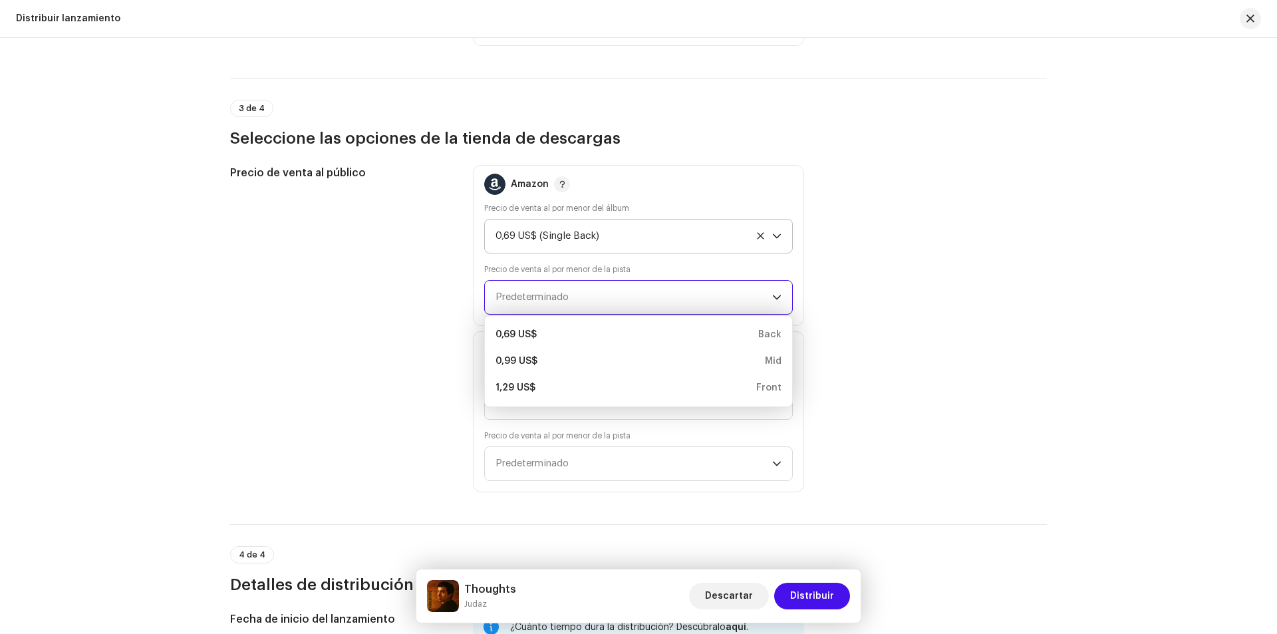
click at [345, 314] on div "Precio de venta al público" at bounding box center [340, 328] width 221 height 327
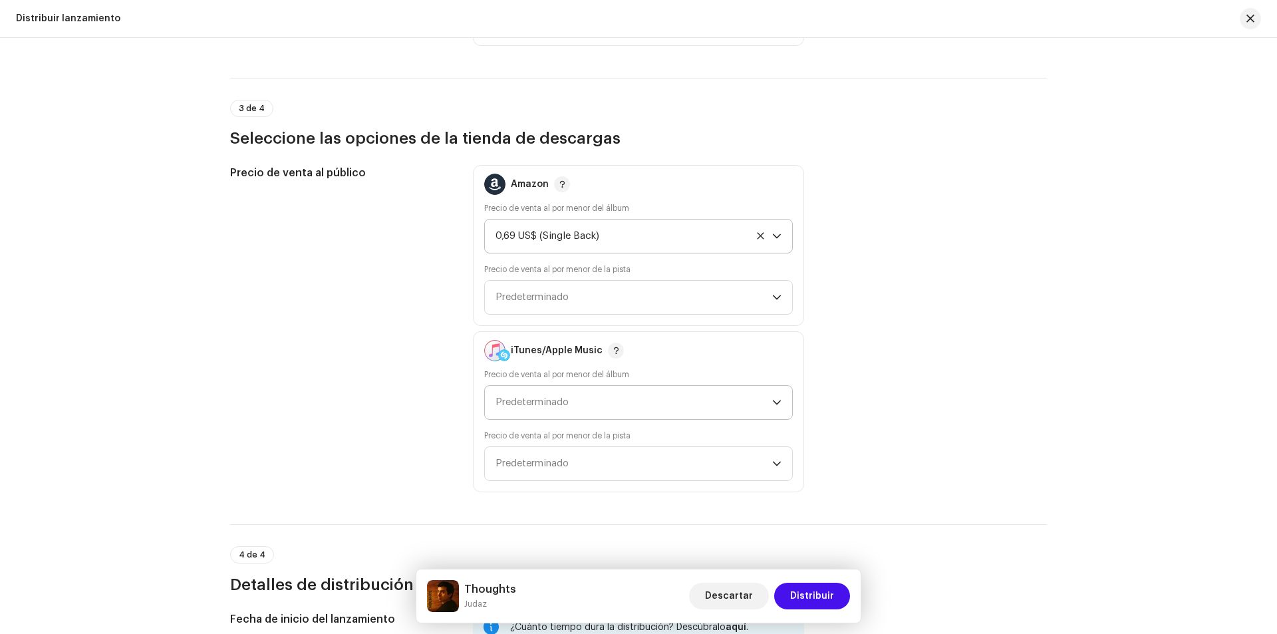
click at [521, 386] on span "Predeterminado" at bounding box center [633, 402] width 277 height 33
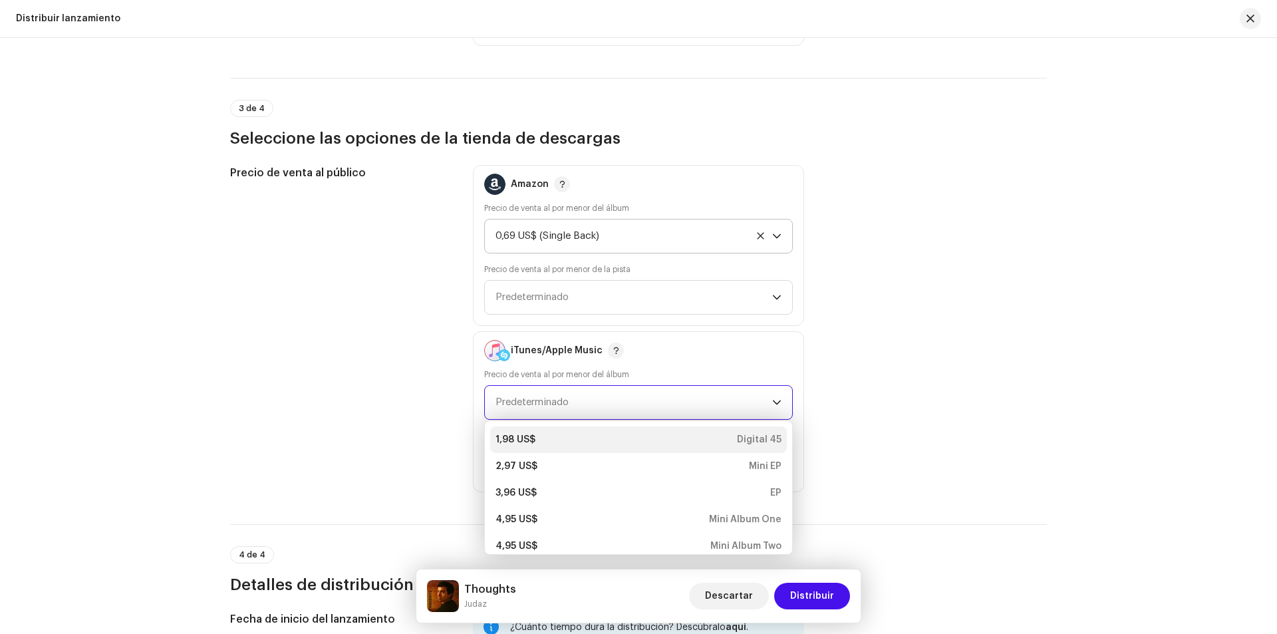
click at [546, 438] on div "1,98 US$ Digital 45" at bounding box center [638, 439] width 286 height 13
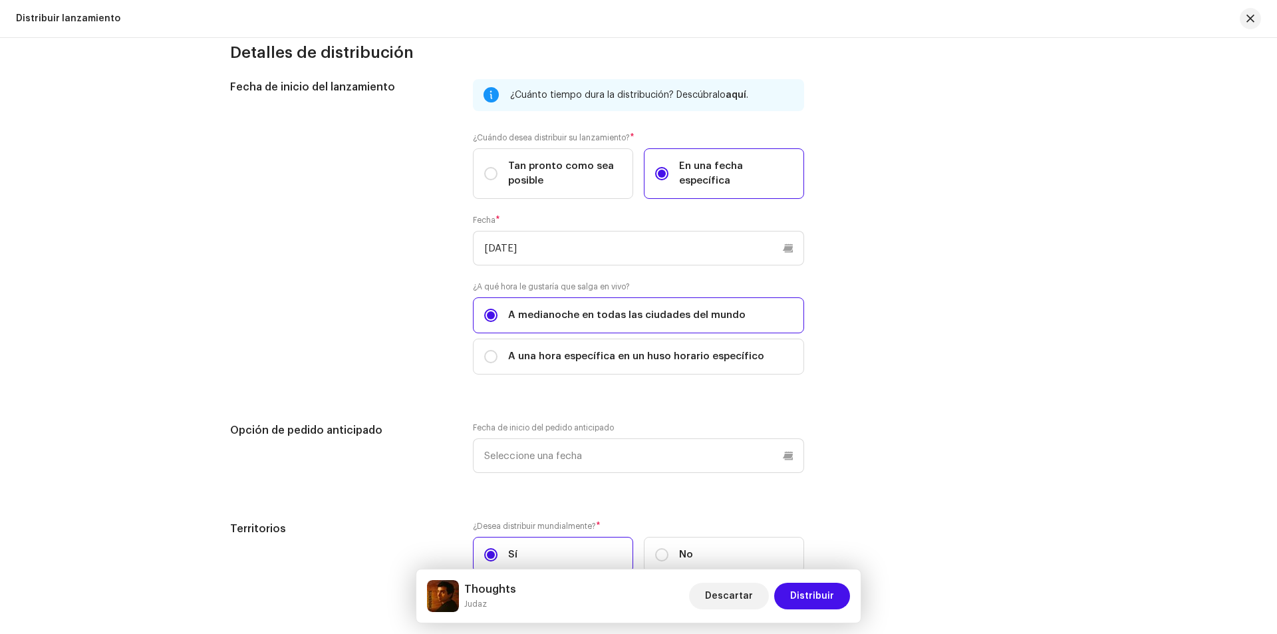
scroll to position [2809, 0]
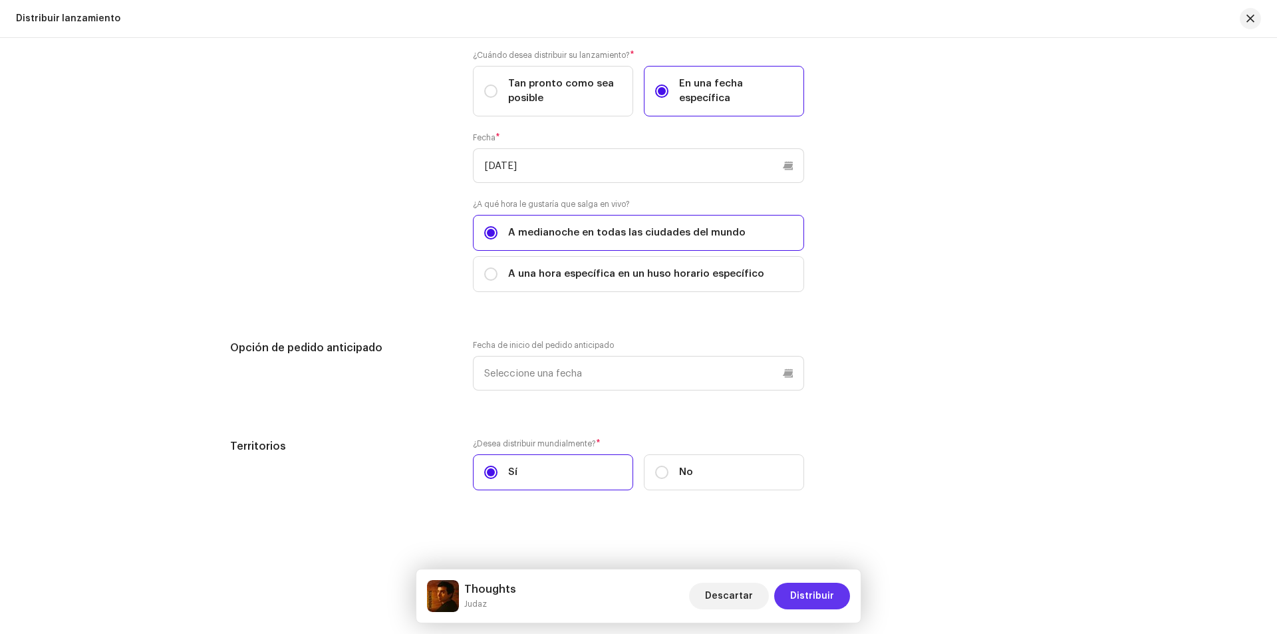
click at [828, 602] on span "Distribuir" at bounding box center [812, 595] width 44 height 27
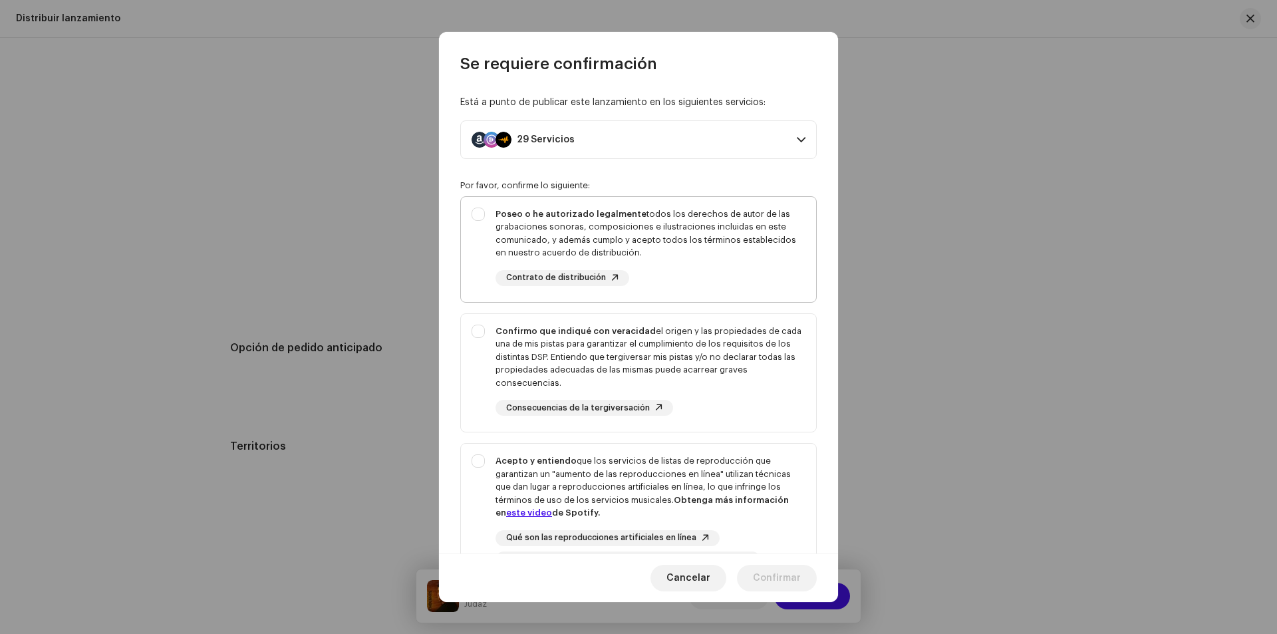
click at [487, 229] on div "Poseo o he autorizado legalmente todos los derechos de autor de las grabaciones…" at bounding box center [638, 247] width 355 height 100
checkbox input "true"
click at [485, 353] on div "Confirmo que indiqué con veracidad el origen y las propiedades de cada una de m…" at bounding box center [638, 370] width 355 height 113
checkbox input "true"
click at [483, 462] on div "Acepto y entiendo que los servicios de listas de reproducción que garantizan un…" at bounding box center [638, 510] width 355 height 134
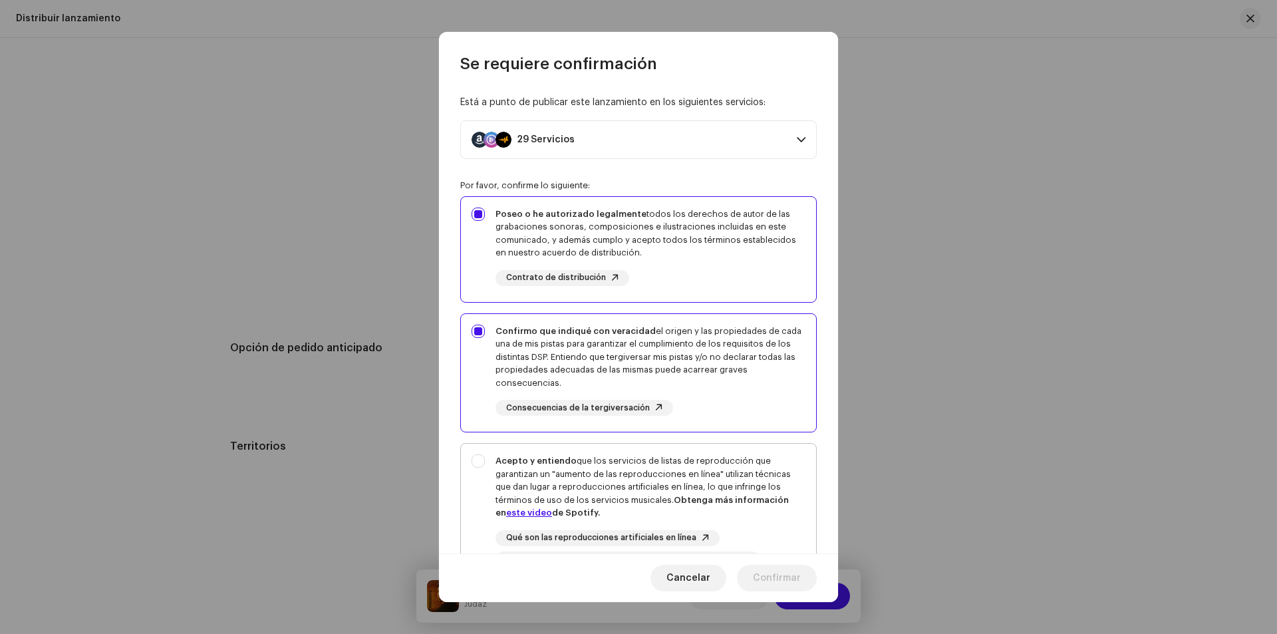
checkbox input "true"
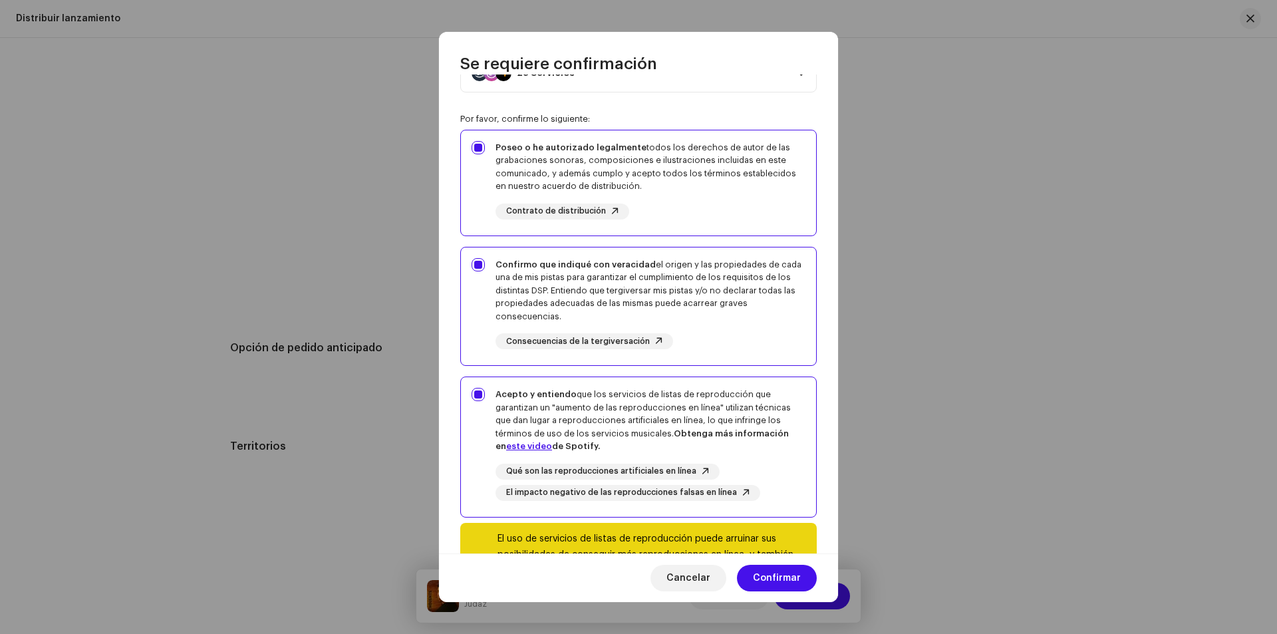
scroll to position [133, 0]
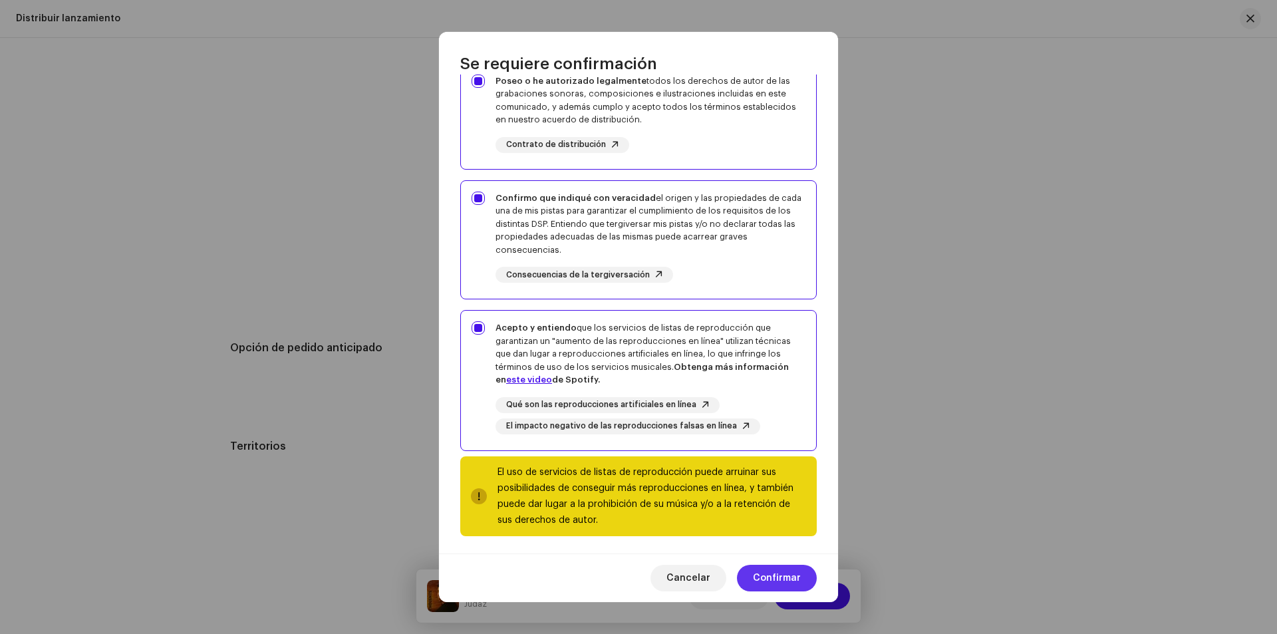
click at [779, 579] on span "Confirmar" at bounding box center [777, 577] width 48 height 27
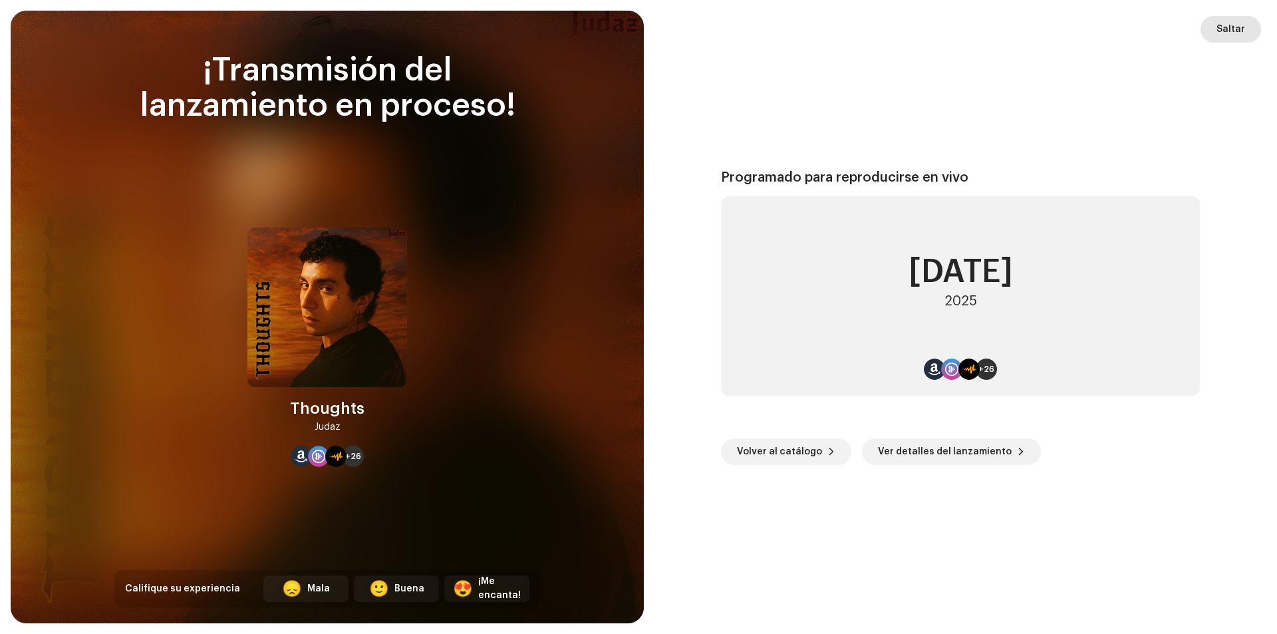
click at [1237, 37] on span "Saltar" at bounding box center [1230, 29] width 29 height 27
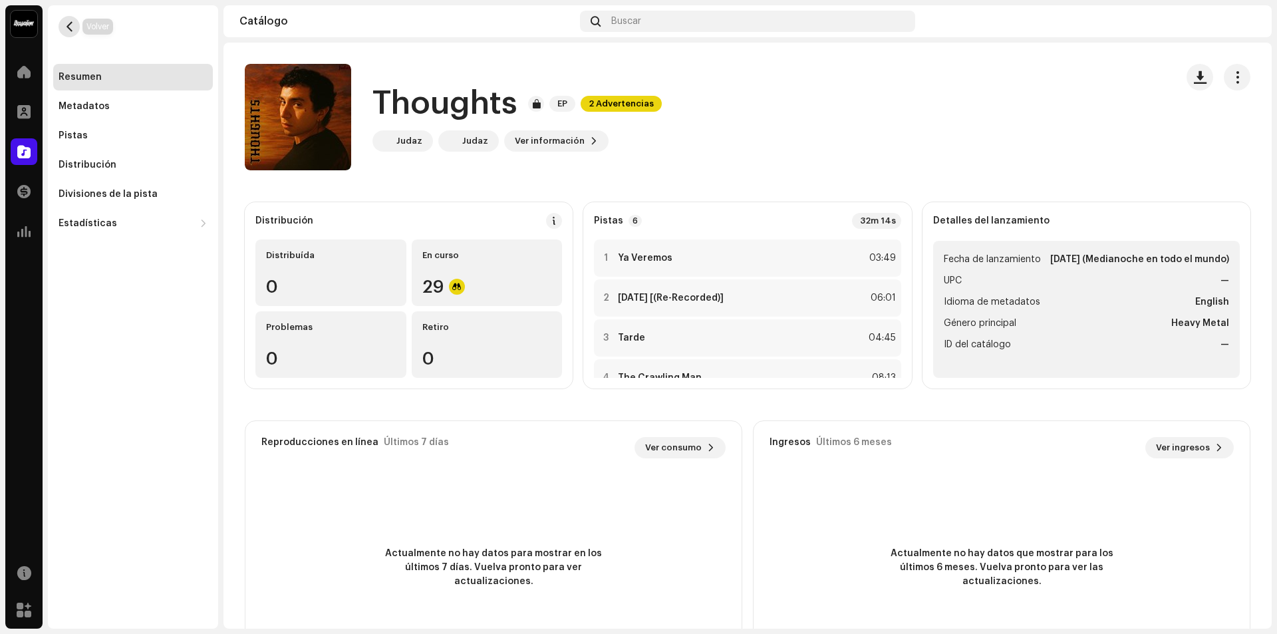
click at [71, 25] on span "button" at bounding box center [69, 26] width 10 height 11
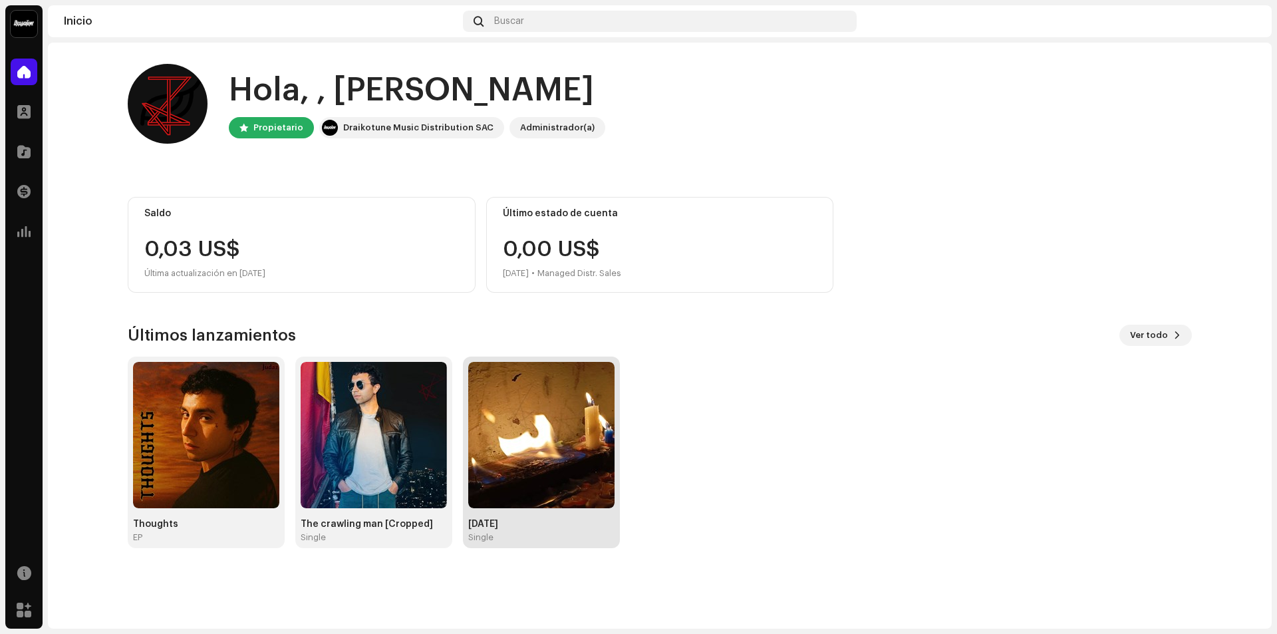
click at [499, 428] on img at bounding box center [541, 435] width 146 height 146
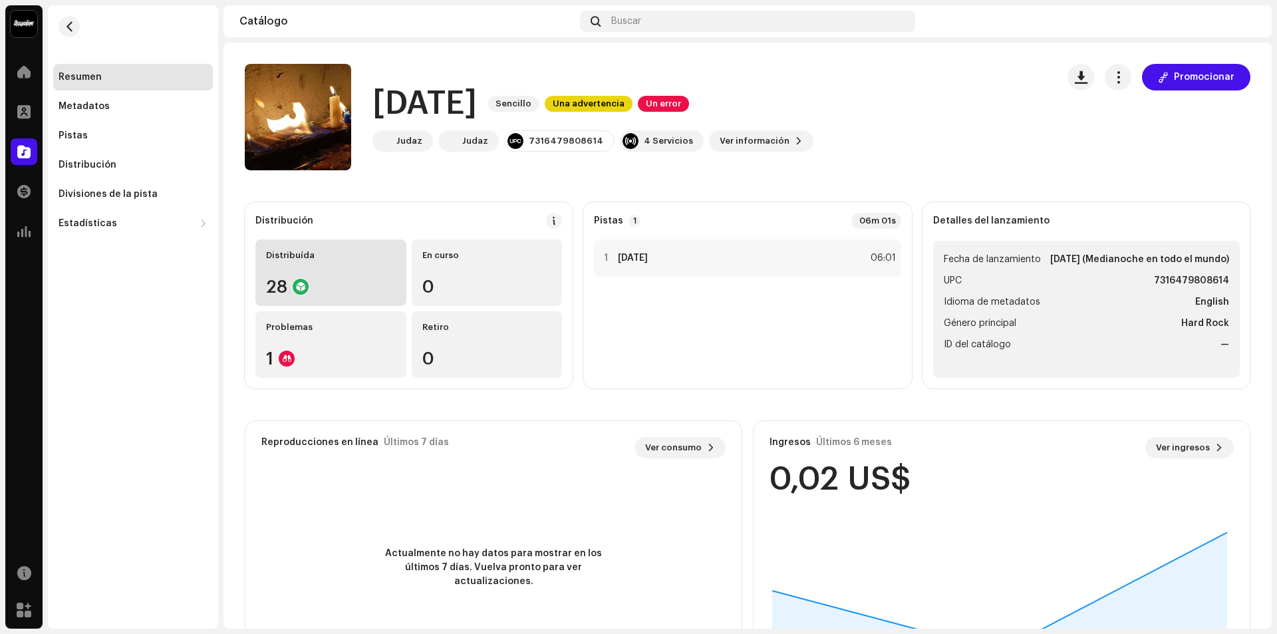
click at [372, 267] on div "Distribuída 28" at bounding box center [330, 272] width 151 height 66
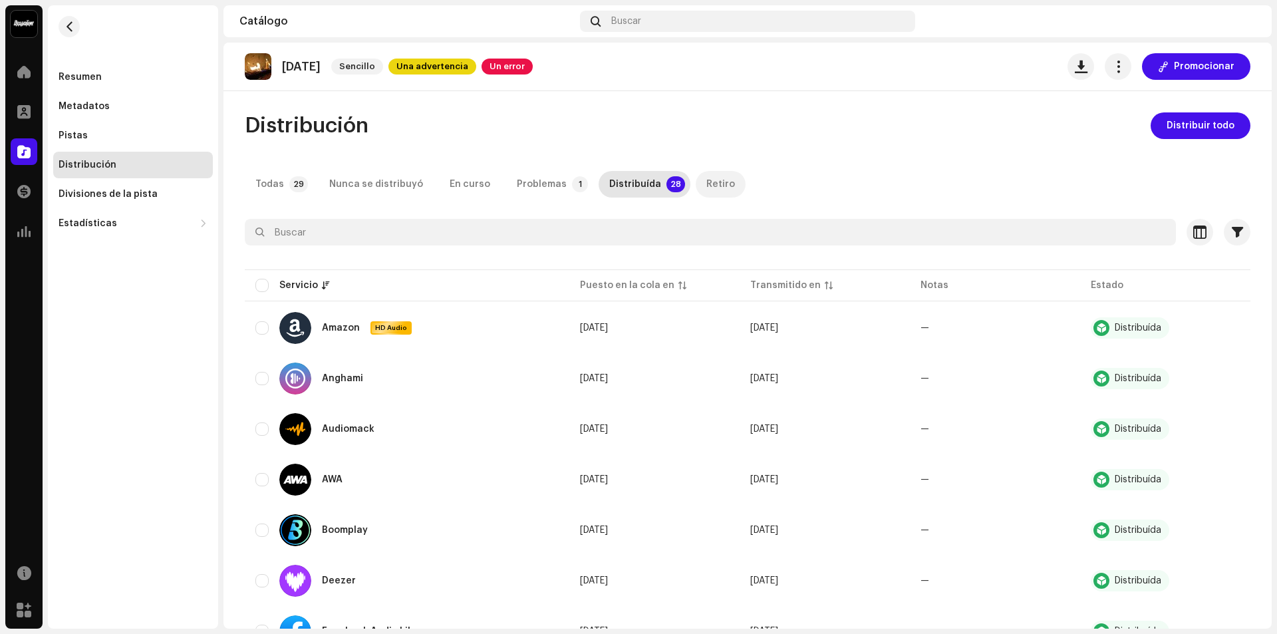
click at [719, 183] on p-tab "Retiro" at bounding box center [720, 184] width 50 height 27
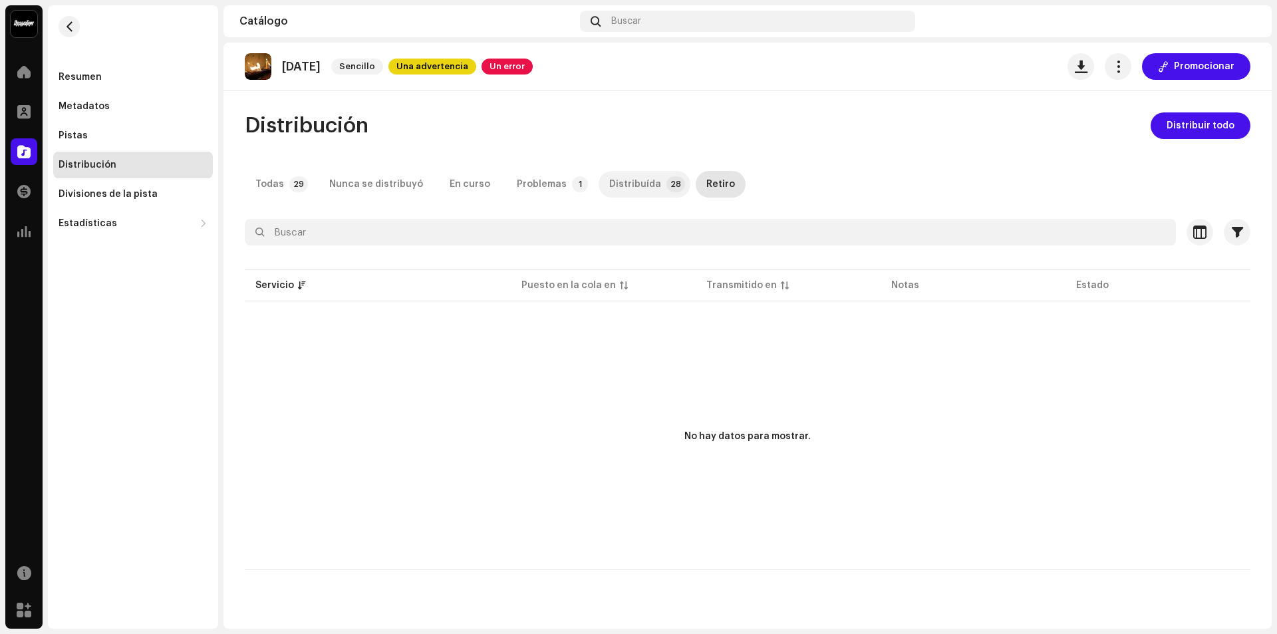
click at [620, 183] on div "Distribuída" at bounding box center [635, 184] width 52 height 27
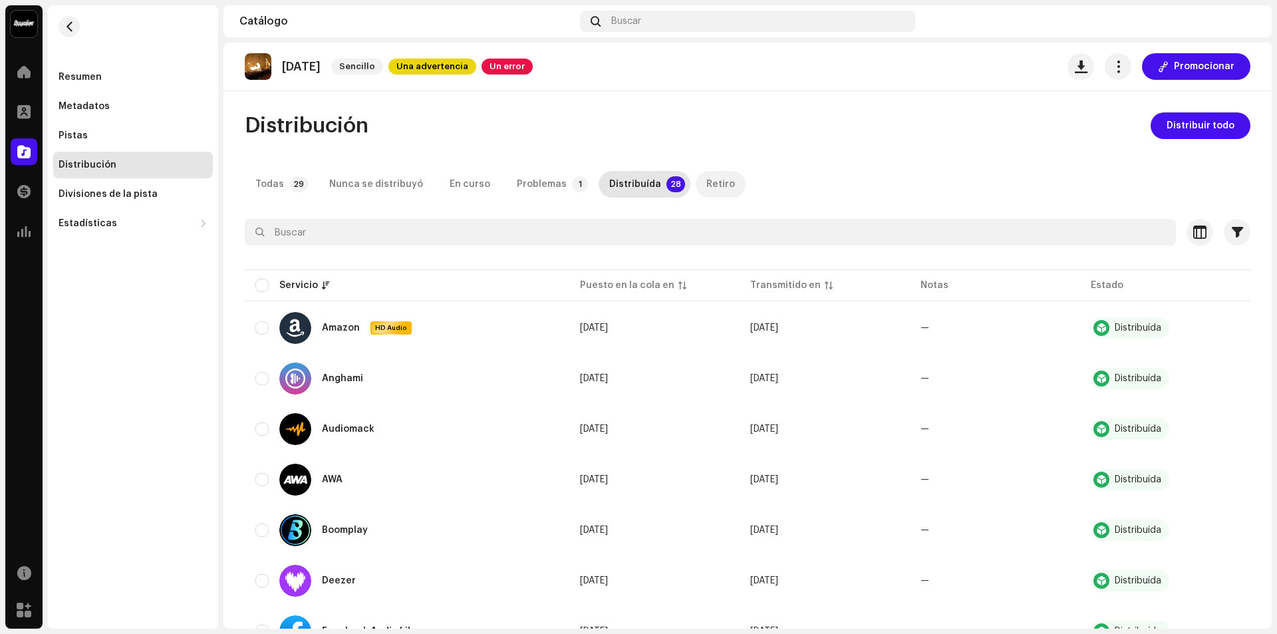
click at [706, 187] on div "Retiro" at bounding box center [720, 184] width 29 height 27
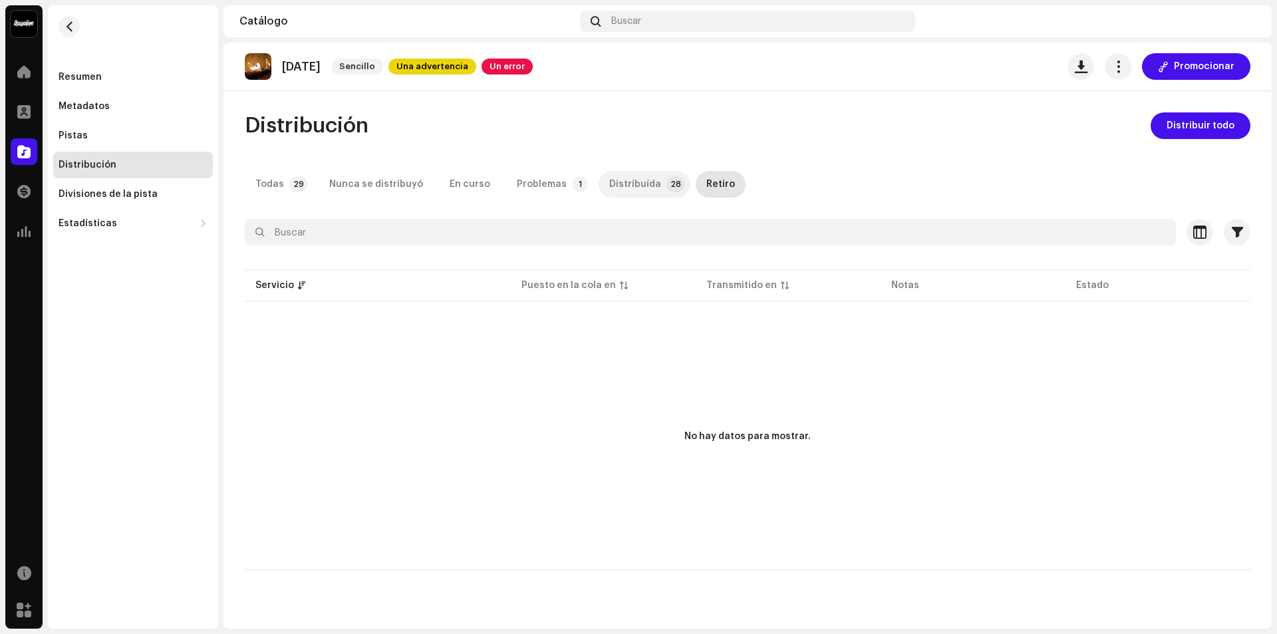
click at [630, 182] on div "Distribuída" at bounding box center [635, 184] width 52 height 27
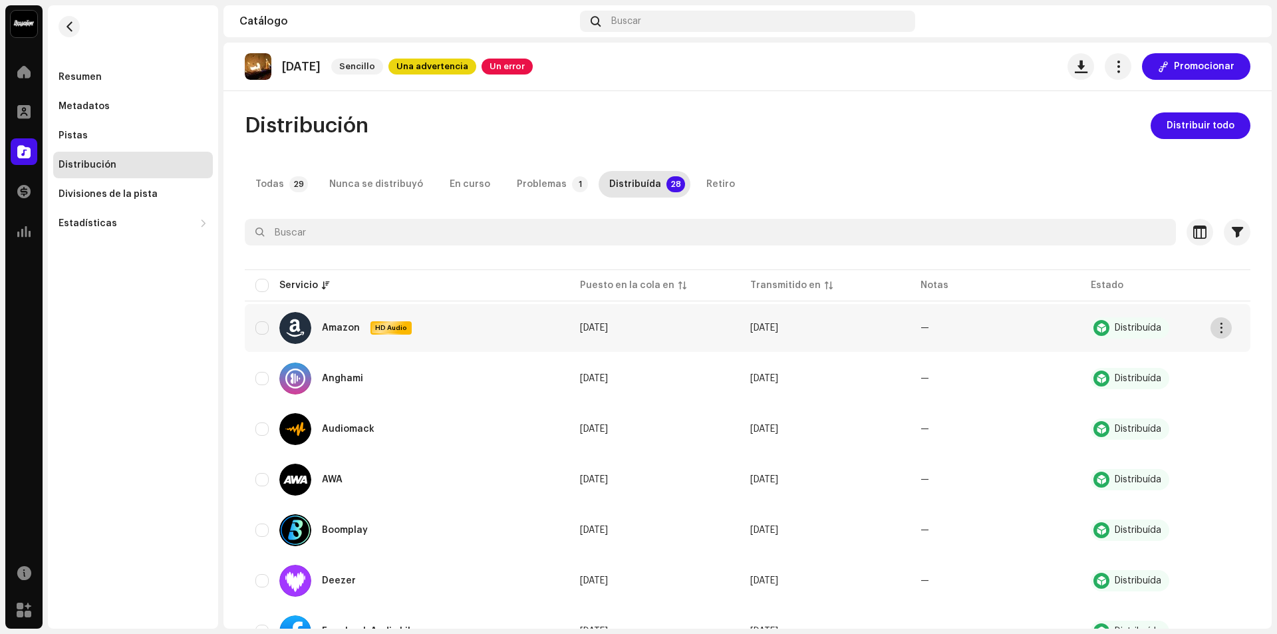
click at [1226, 329] on button "button" at bounding box center [1220, 327] width 21 height 21
click at [1128, 334] on div "Distribuída" at bounding box center [1129, 327] width 78 height 21
click at [1106, 73] on button "button" at bounding box center [1117, 66] width 27 height 27
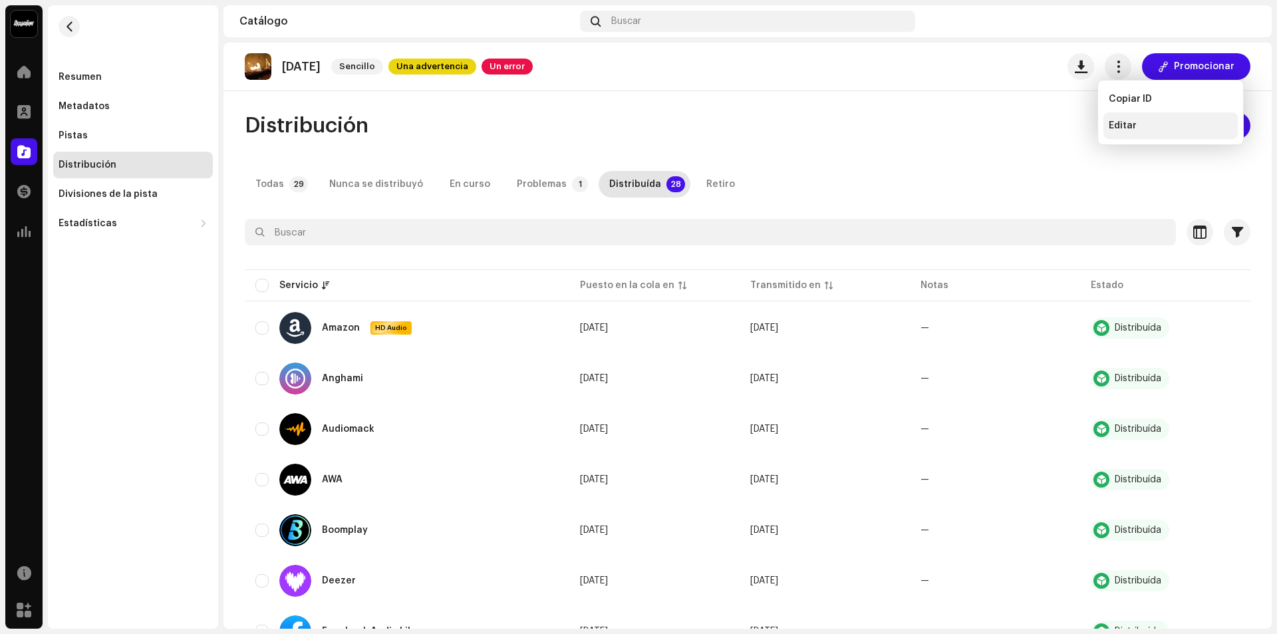
click at [1154, 130] on div "Editar" at bounding box center [1170, 125] width 124 height 11
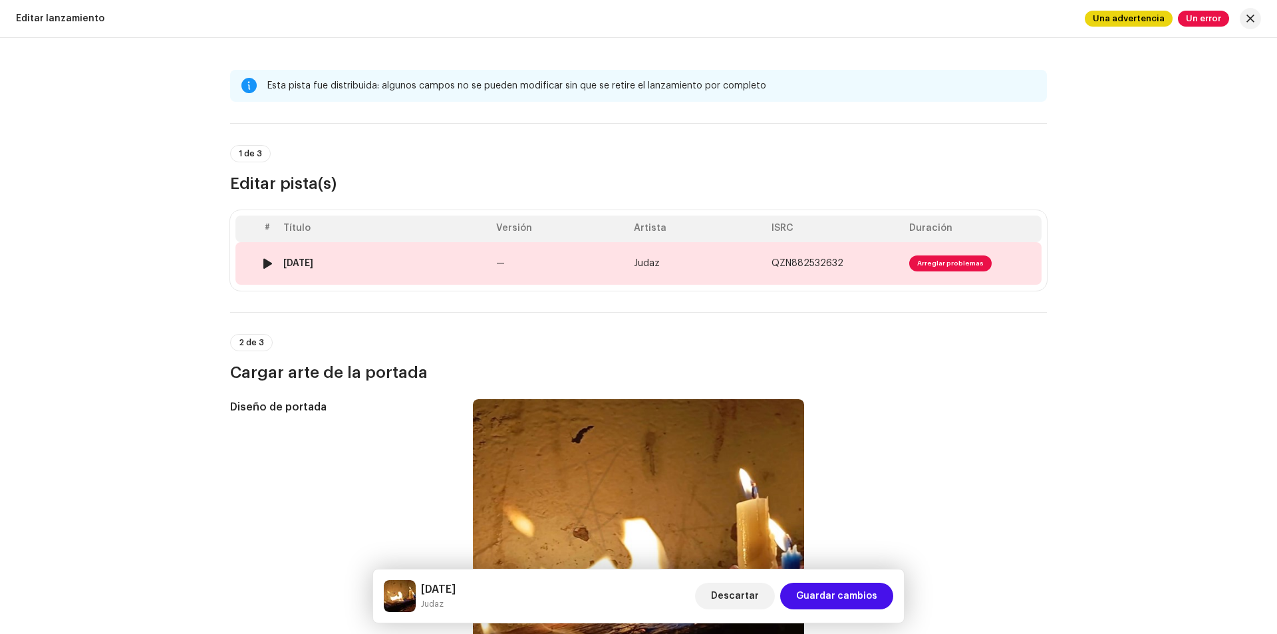
click at [938, 260] on span "Arreglar problemas" at bounding box center [950, 263] width 82 height 16
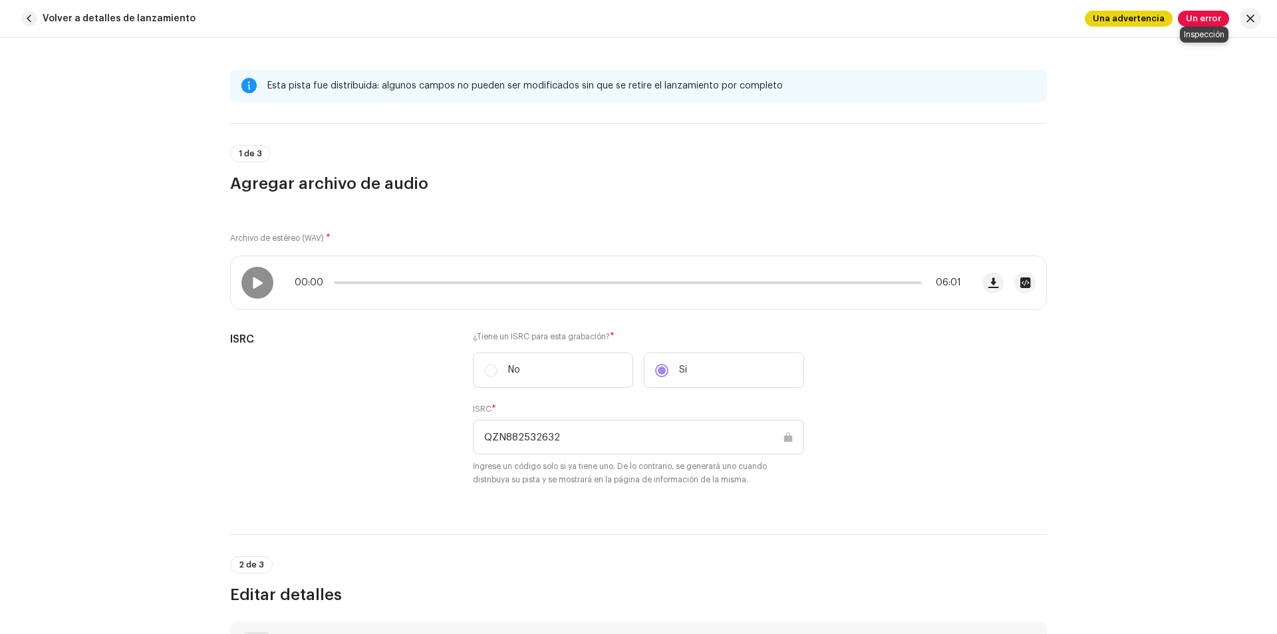
click at [1195, 14] on span "Un error" at bounding box center [1203, 19] width 51 height 16
click at [920, 351] on div "Errores de inspección Encontramos los siguientes errores al inspeccionar su lan…" at bounding box center [638, 317] width 1277 height 634
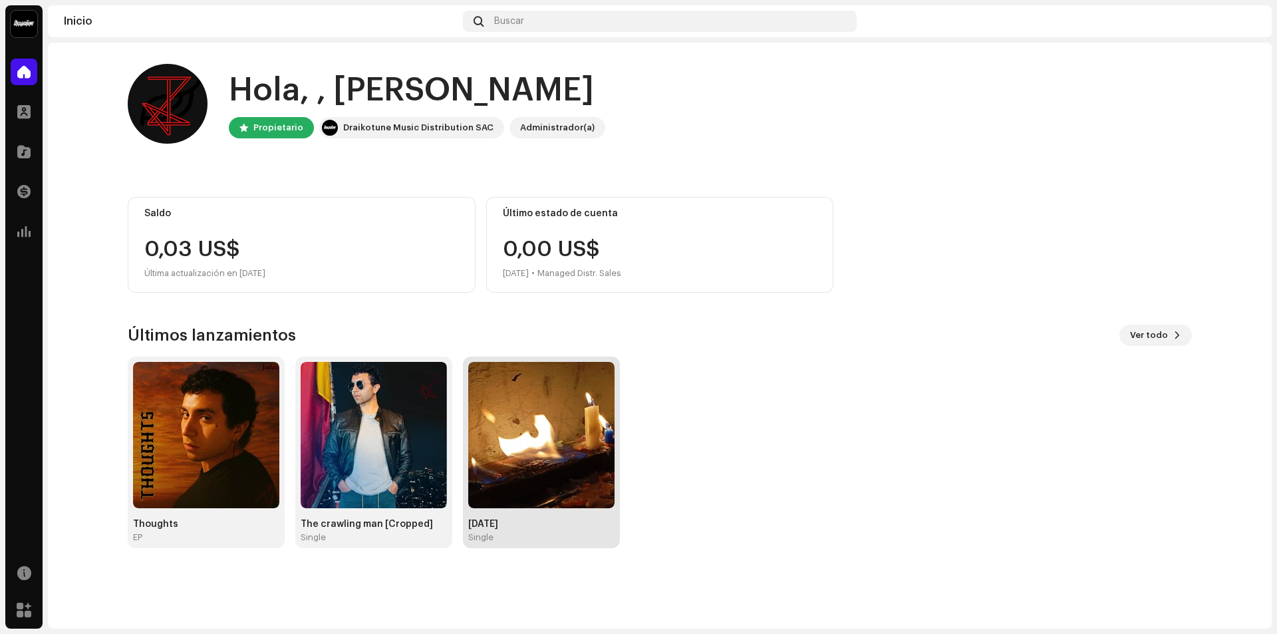
click at [503, 388] on img at bounding box center [541, 435] width 146 height 146
click at [237, 240] on div "0,03 US$" at bounding box center [301, 249] width 314 height 21
click at [342, 231] on div "Saldo 0,03 US$ Última actualización en [DATE]" at bounding box center [302, 245] width 348 height 96
click at [383, 193] on div "Hola, , [PERSON_NAME] Draikotune Music Distribution SAC Administrador(a) Saldo …" at bounding box center [660, 306] width 1064 height 527
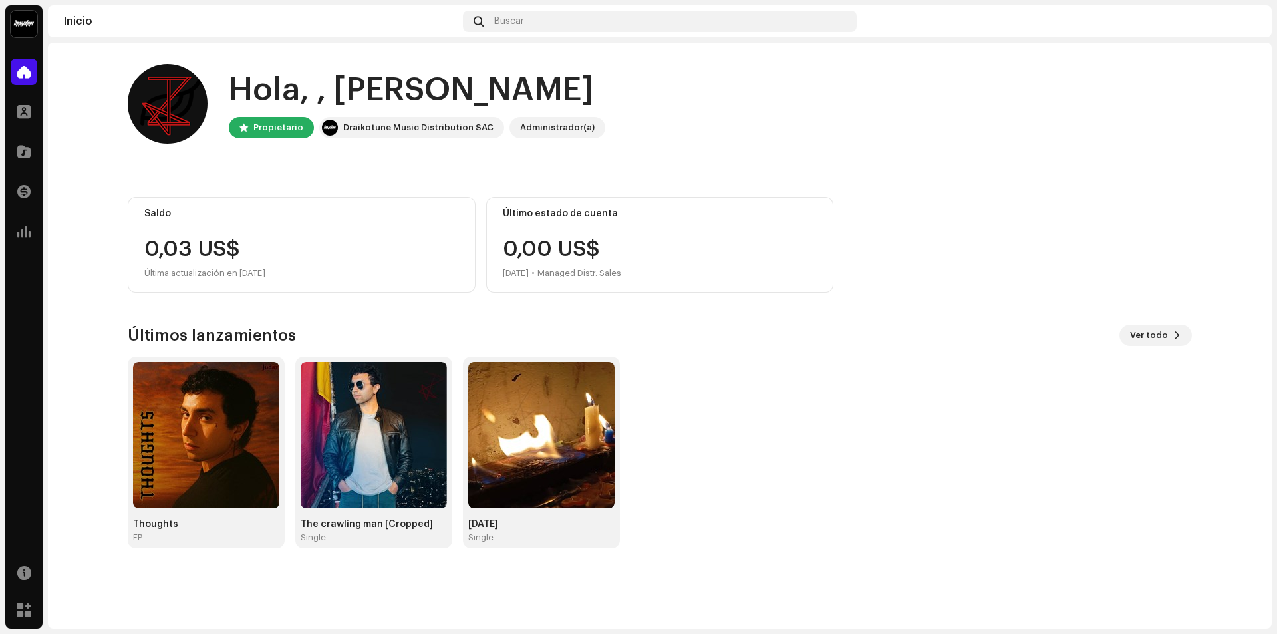
click at [212, 246] on div "0,03 US$" at bounding box center [301, 249] width 314 height 21
click at [31, 197] on div at bounding box center [24, 191] width 27 height 27
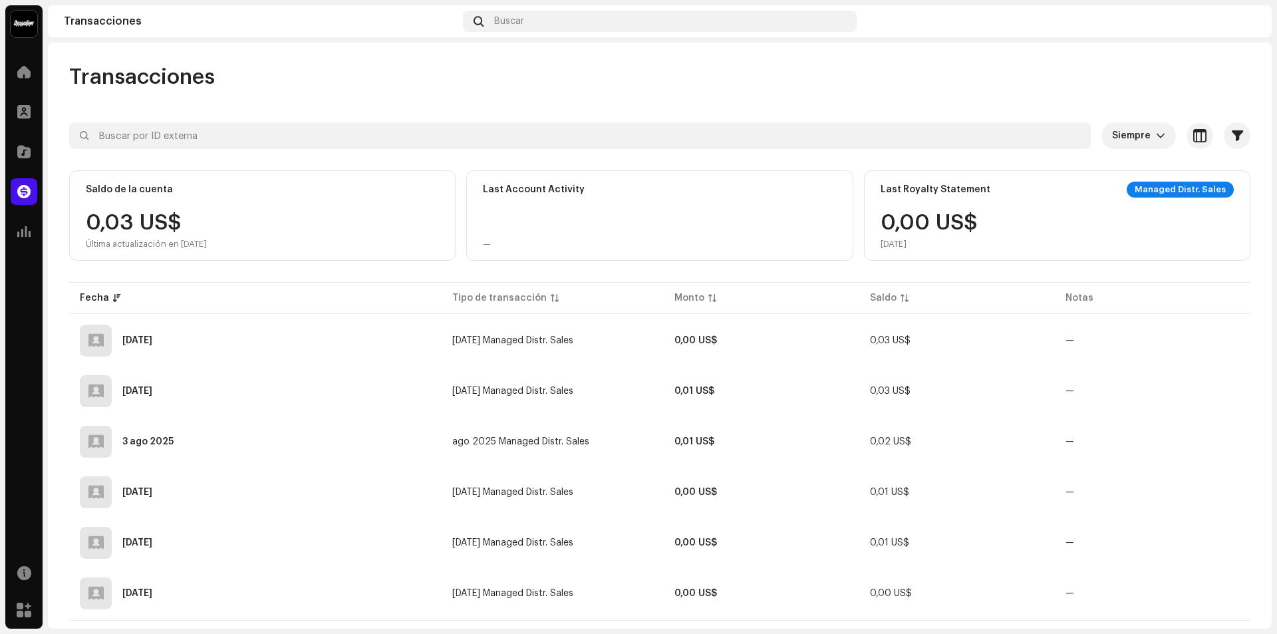
click at [265, 221] on div "0,03 US$ Última actualización en [DATE]" at bounding box center [262, 230] width 353 height 37
click at [941, 210] on div "Last Royalty Statement Managed Distr. Sales 0,00 US$ [DATE]" at bounding box center [1057, 215] width 386 height 90
click at [996, 195] on div "Last Royalty Statement Managed Distr. Sales" at bounding box center [1056, 190] width 353 height 16
click at [178, 197] on div "Saldo de la cuenta 0,03 US$ Última actualización en [DATE]" at bounding box center [262, 215] width 386 height 90
click at [541, 186] on div "Last Account Activity" at bounding box center [534, 189] width 102 height 11
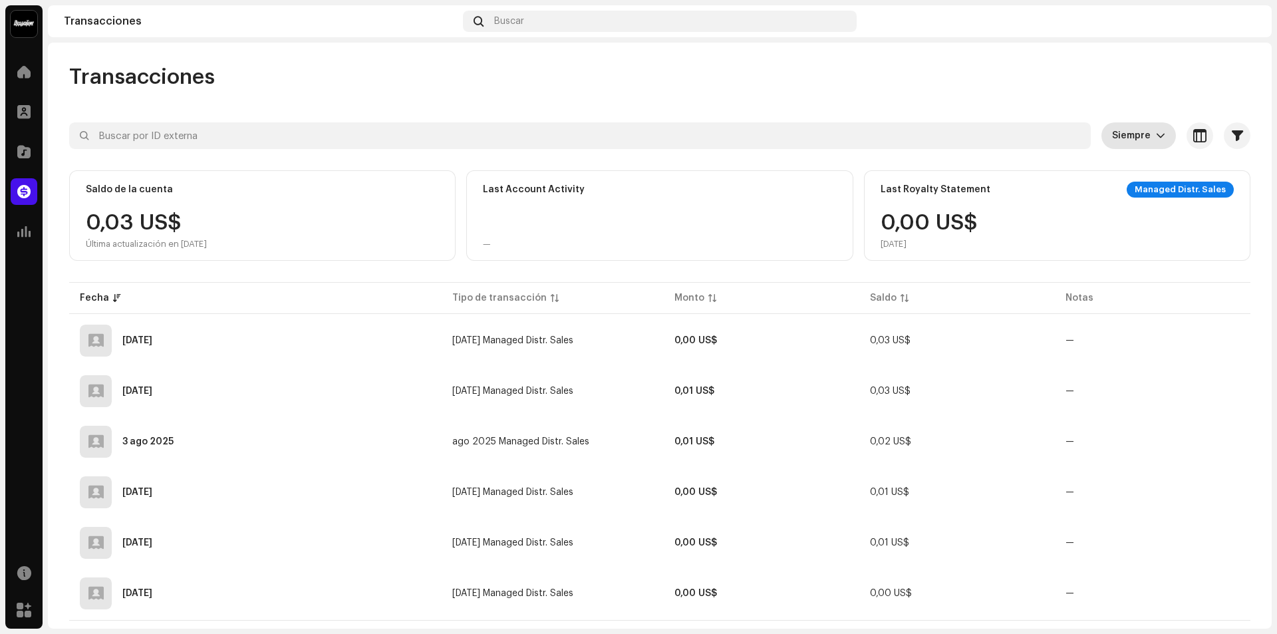
click at [1156, 136] on icon "dropdown trigger" at bounding box center [1160, 135] width 9 height 9
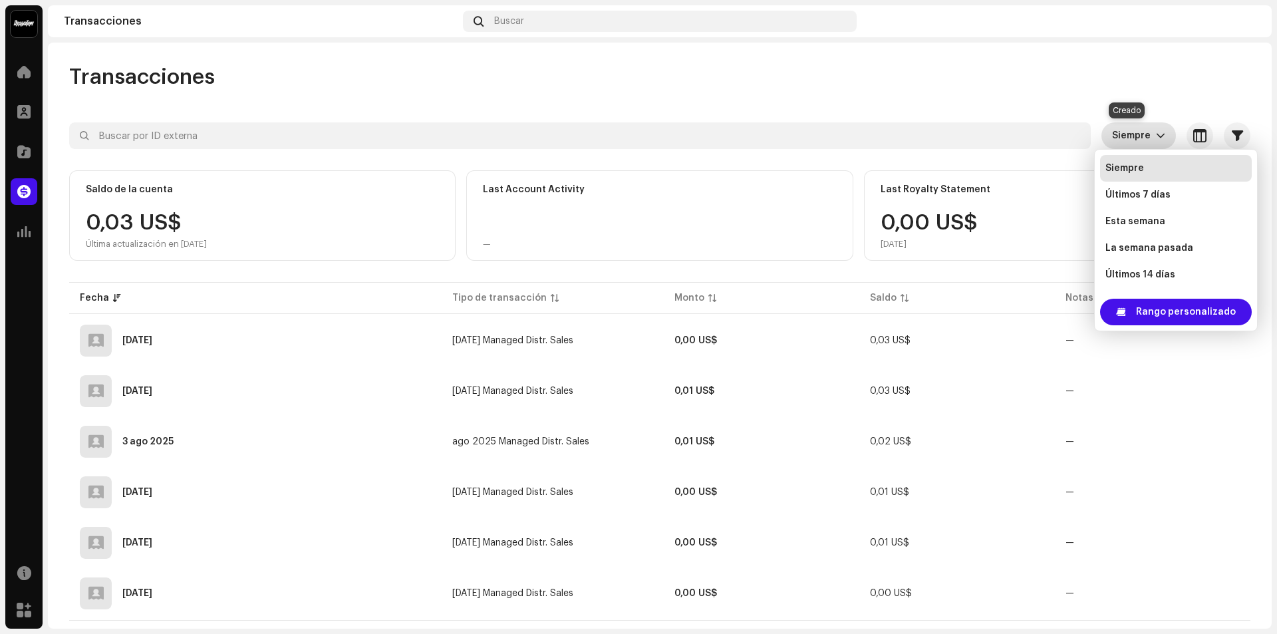
click at [1147, 132] on span "Siempre" at bounding box center [1134, 135] width 44 height 27
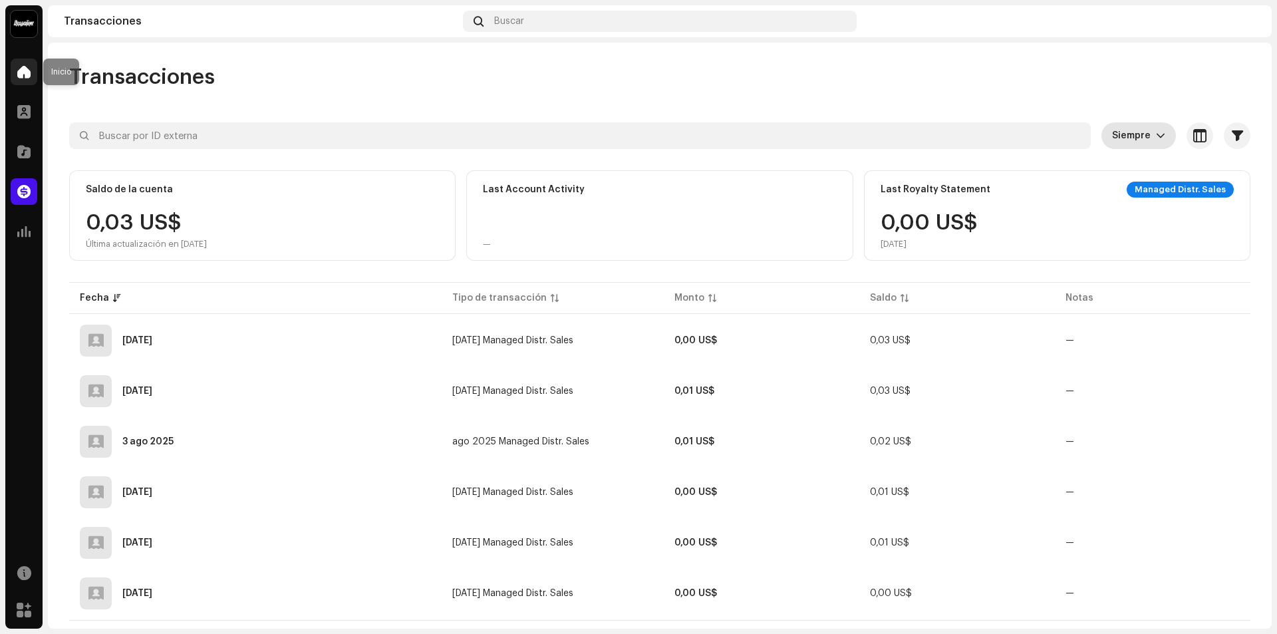
click at [23, 67] on span at bounding box center [23, 71] width 13 height 11
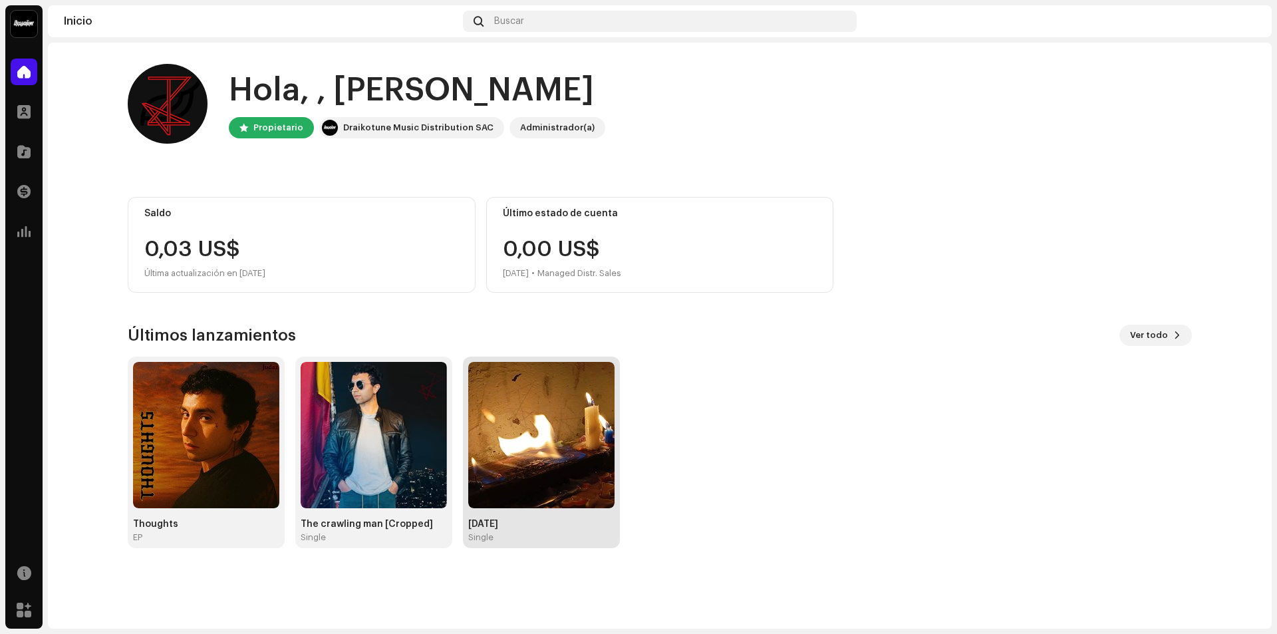
click at [529, 454] on img at bounding box center [541, 435] width 146 height 146
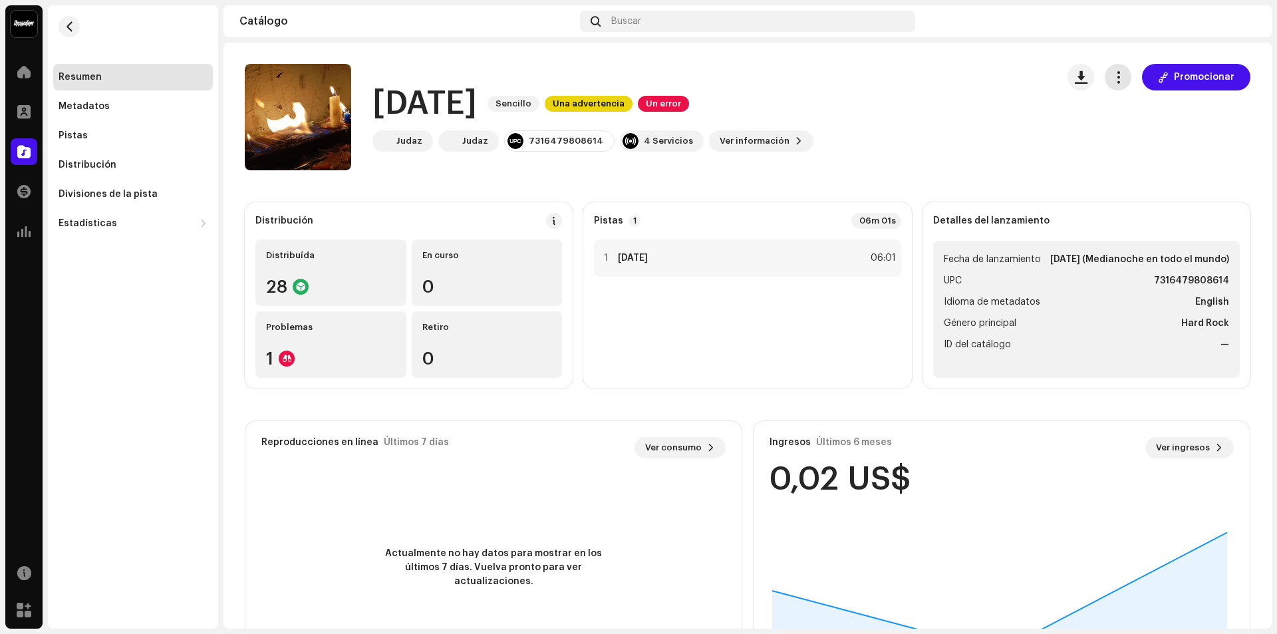
click at [1109, 69] on button "button" at bounding box center [1117, 77] width 27 height 27
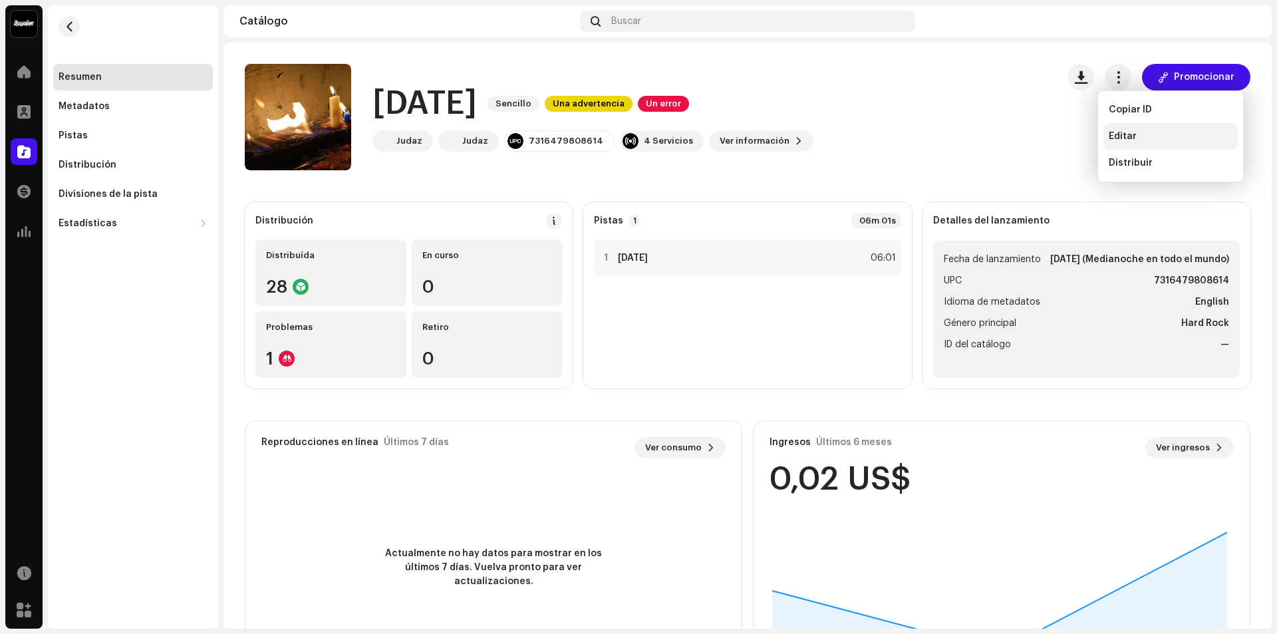
click at [1150, 140] on div "Editar" at bounding box center [1170, 136] width 124 height 11
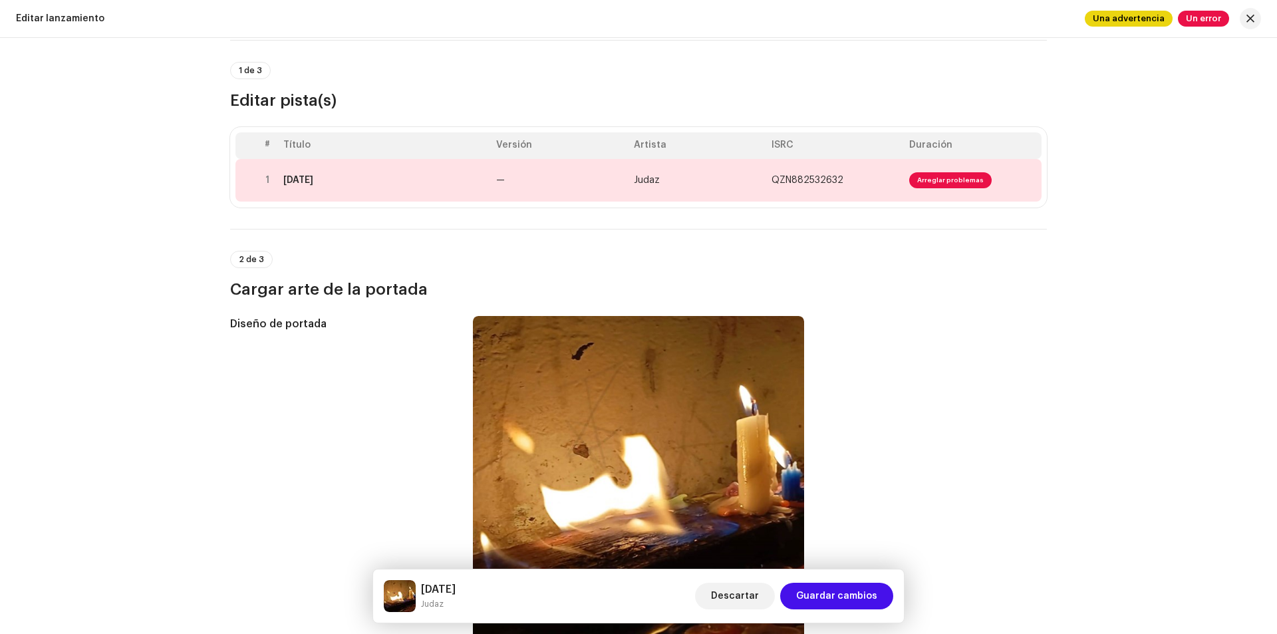
scroll to position [17, 0]
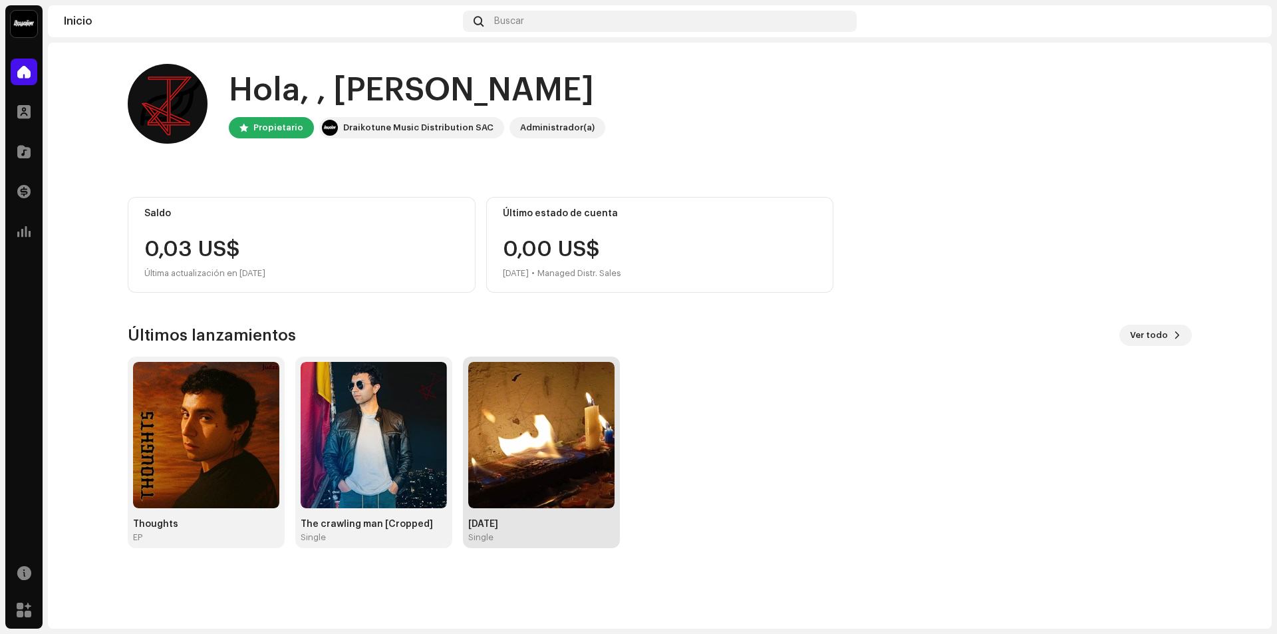
click at [555, 424] on img at bounding box center [541, 435] width 146 height 146
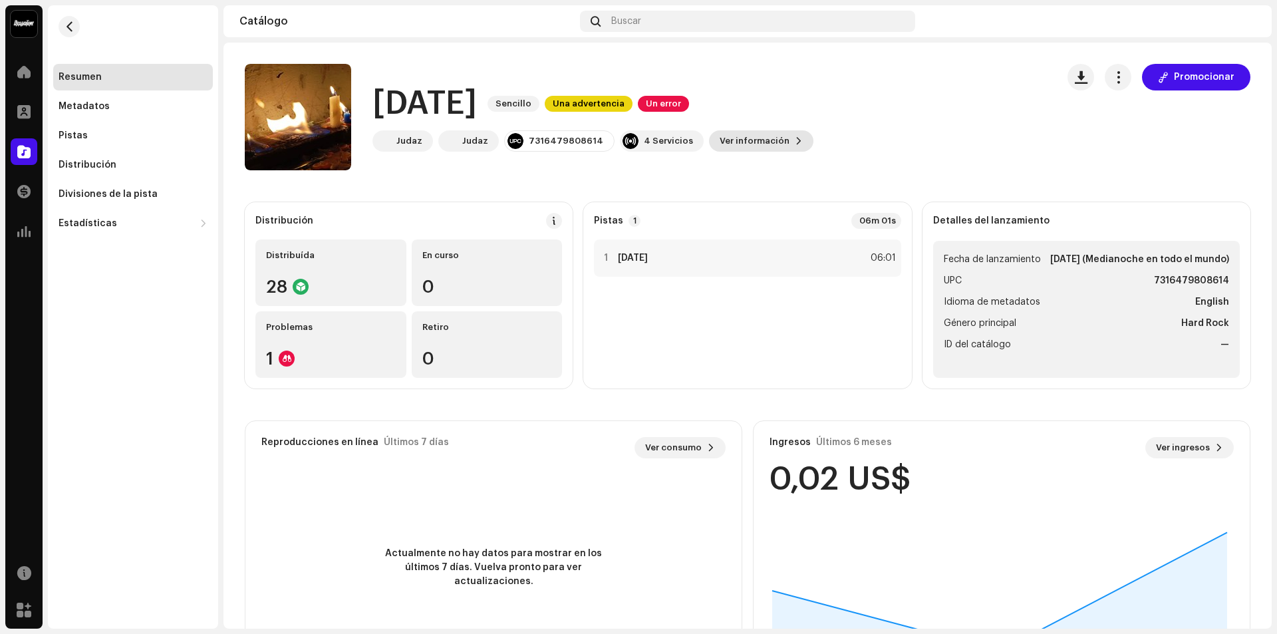
click at [729, 138] on span "Ver información" at bounding box center [754, 141] width 70 height 27
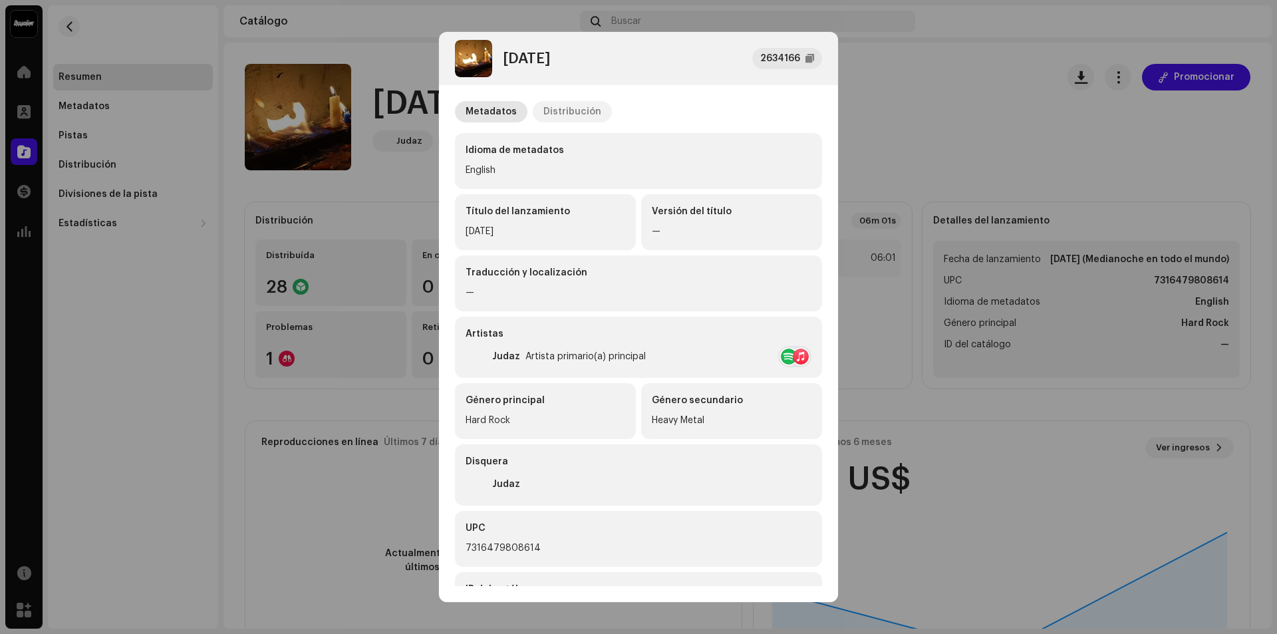
click at [568, 104] on div "Distribución" at bounding box center [572, 111] width 58 height 21
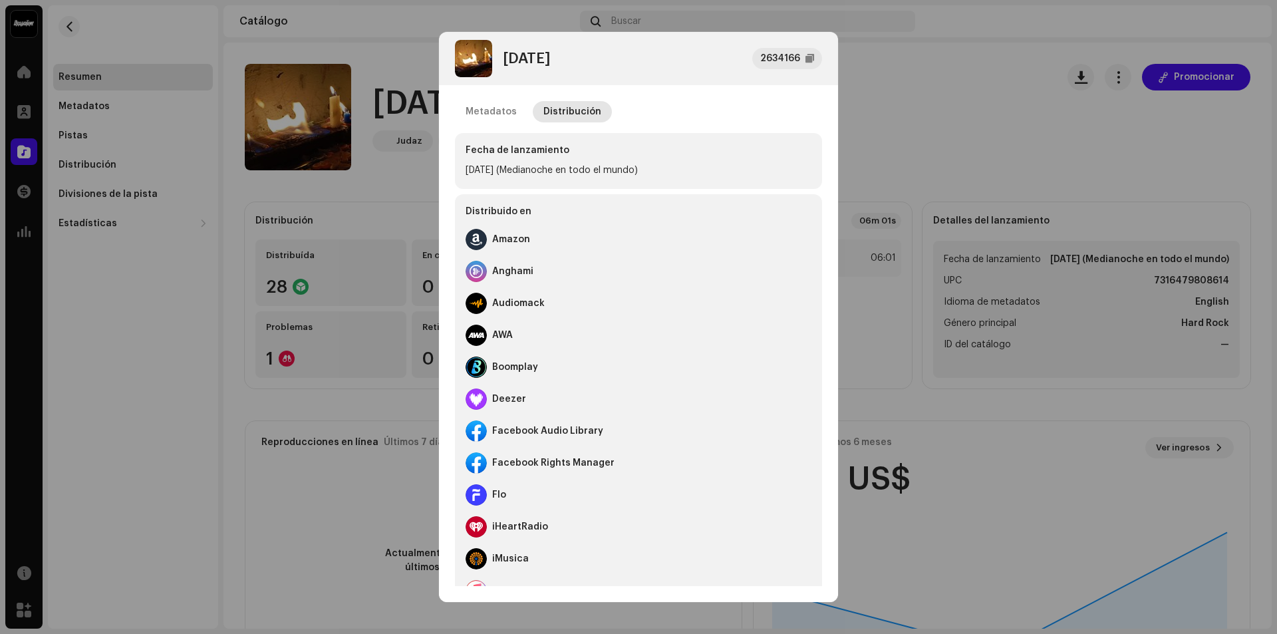
click at [586, 174] on div "[DATE] (Medianoche en todo el mundo)" at bounding box center [638, 170] width 346 height 16
click at [475, 101] on div "Metadatos" at bounding box center [490, 111] width 51 height 21
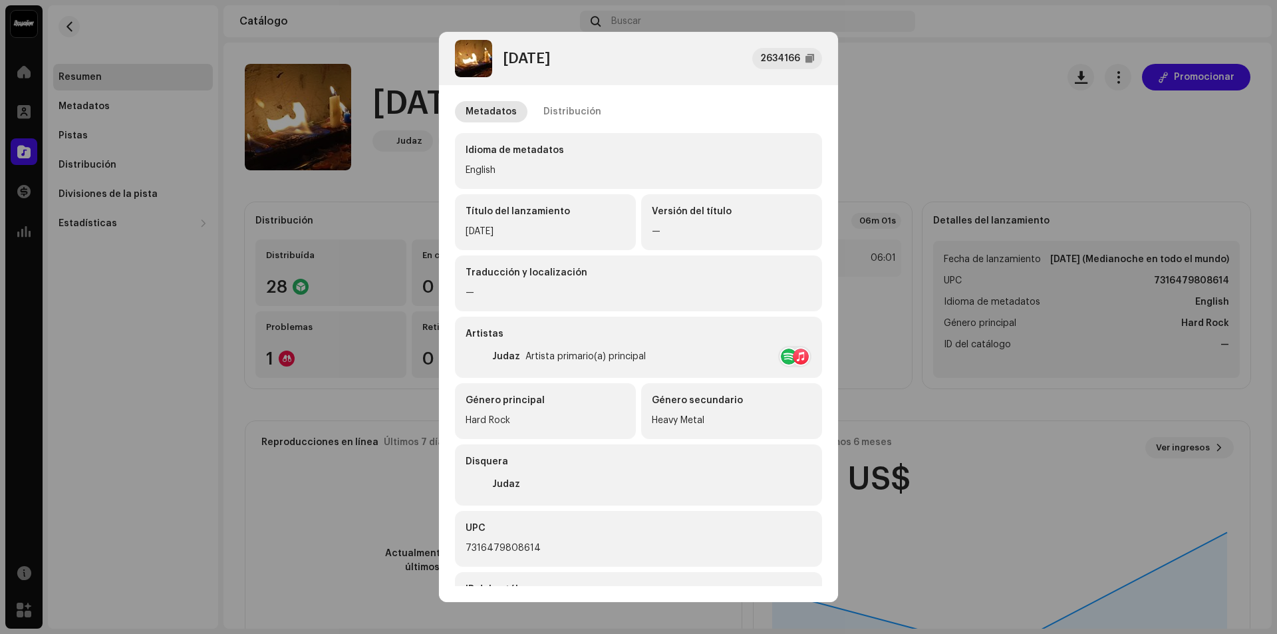
scroll to position [129, 0]
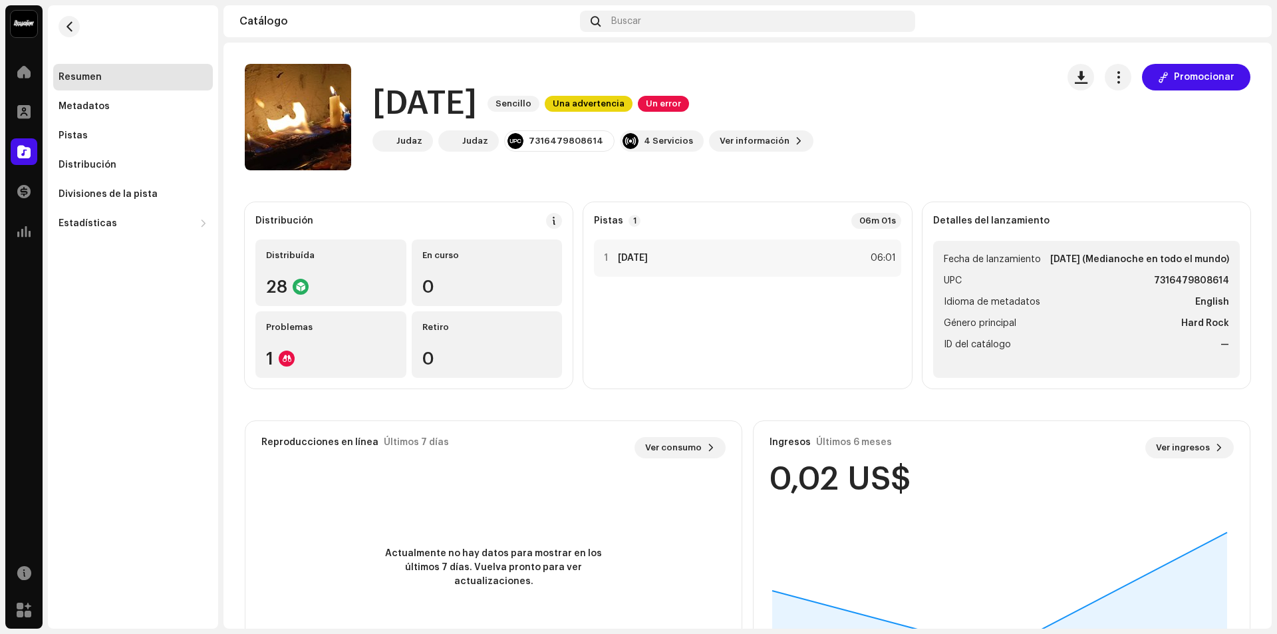
click at [934, 148] on div "[DATE] 2634166 Metadatos Distribución Idioma de metadatos English Título del la…" at bounding box center [638, 317] width 1277 height 634
